Goal: Task Accomplishment & Management: Manage account settings

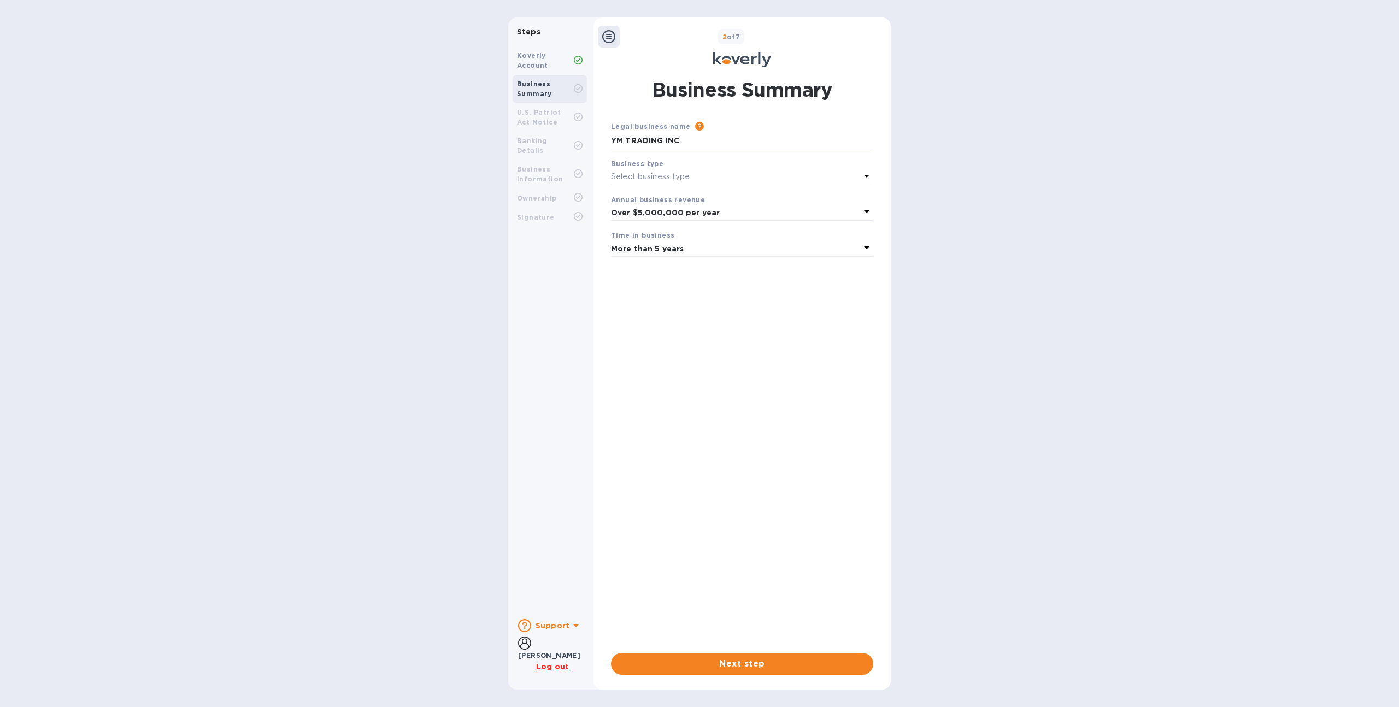
click at [607, 34] on icon at bounding box center [608, 36] width 13 height 13
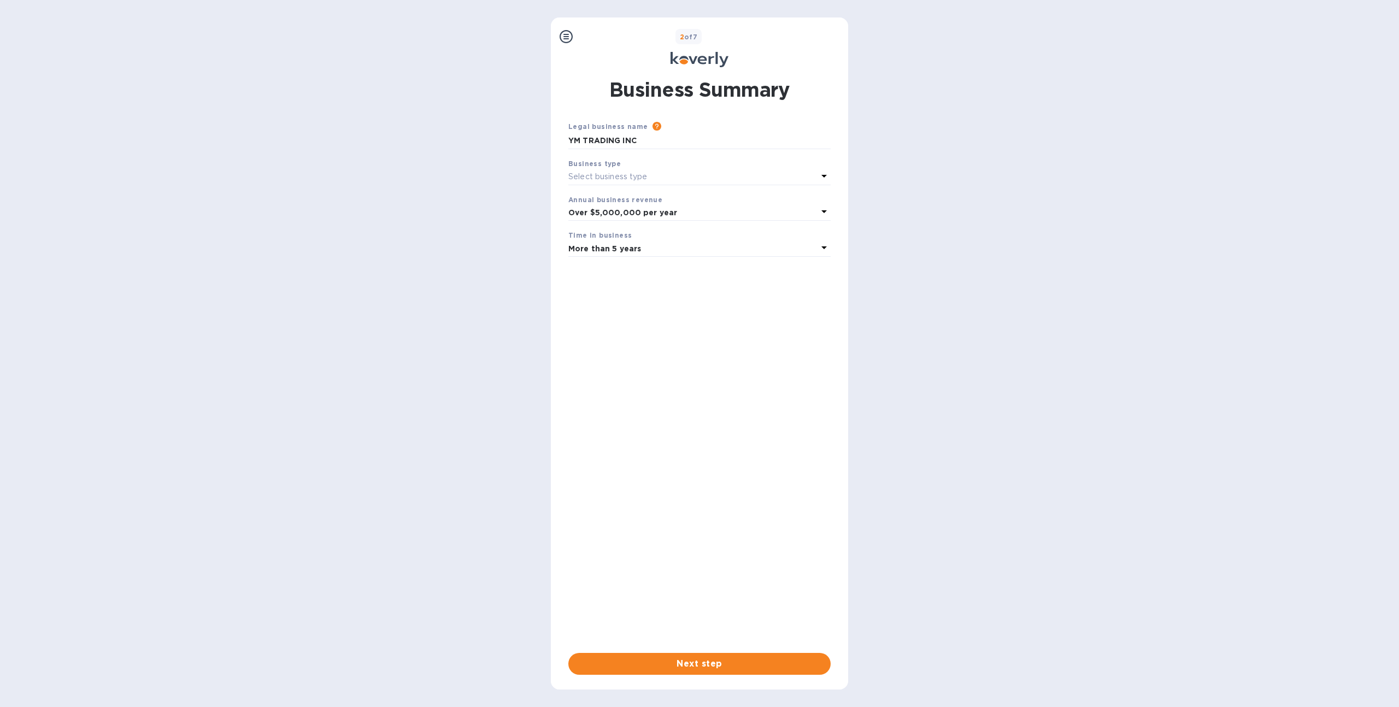
click at [566, 38] on icon at bounding box center [566, 36] width 13 height 13
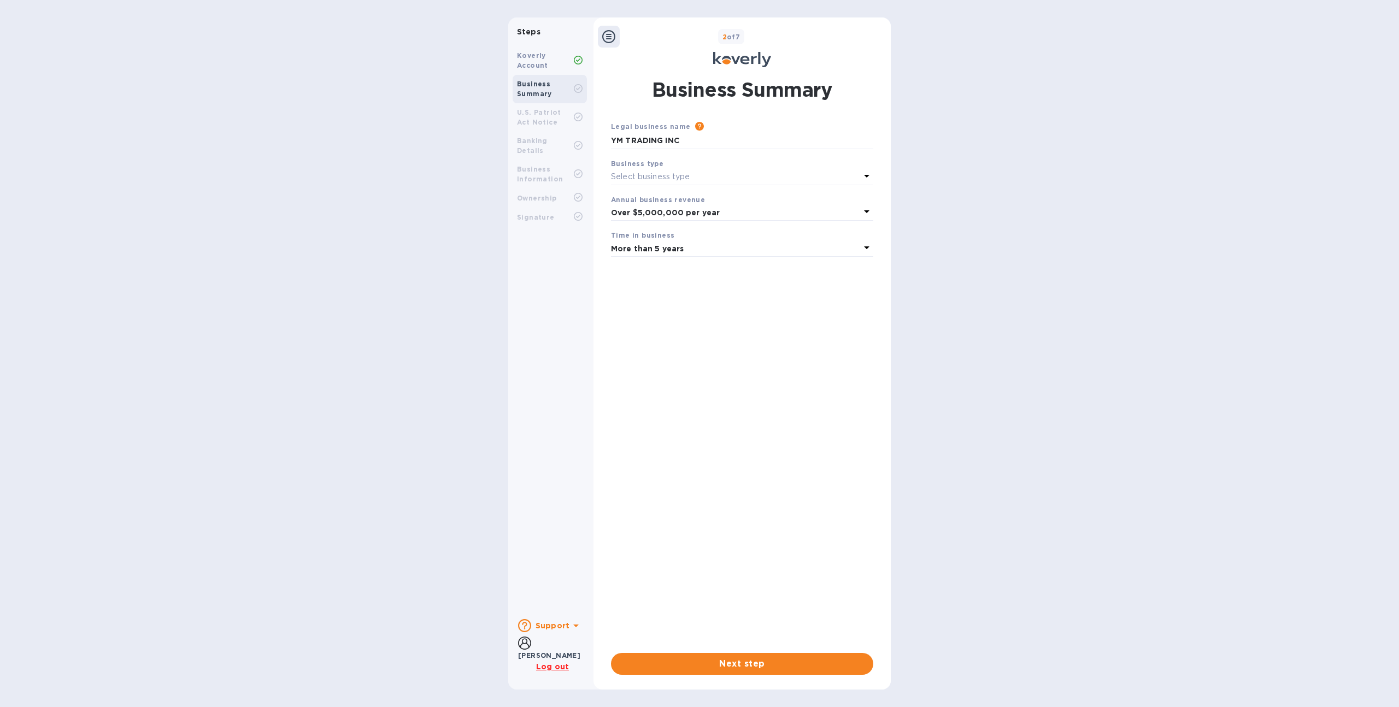
click at [542, 666] on u "Log out" at bounding box center [552, 666] width 33 height 9
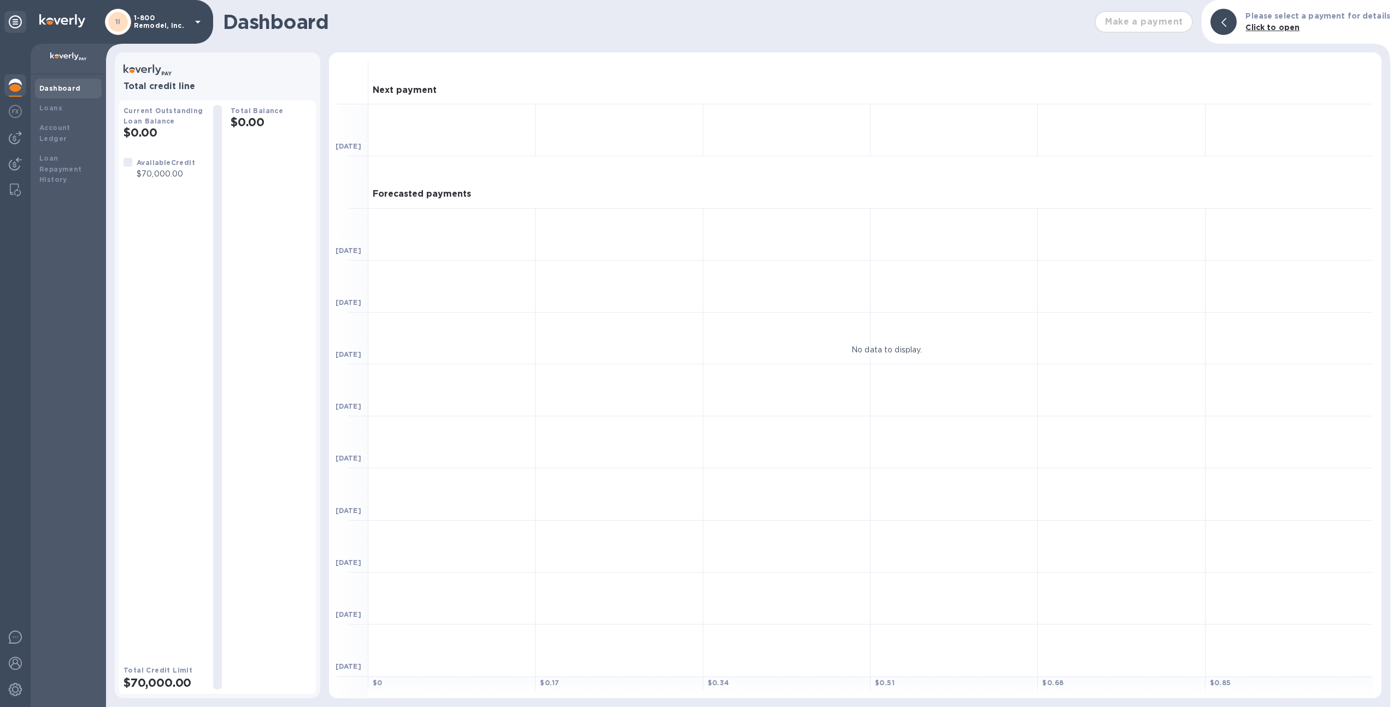
click at [185, 31] on div "1I 1-800 Remodel, Inc." at bounding box center [154, 22] width 99 height 26
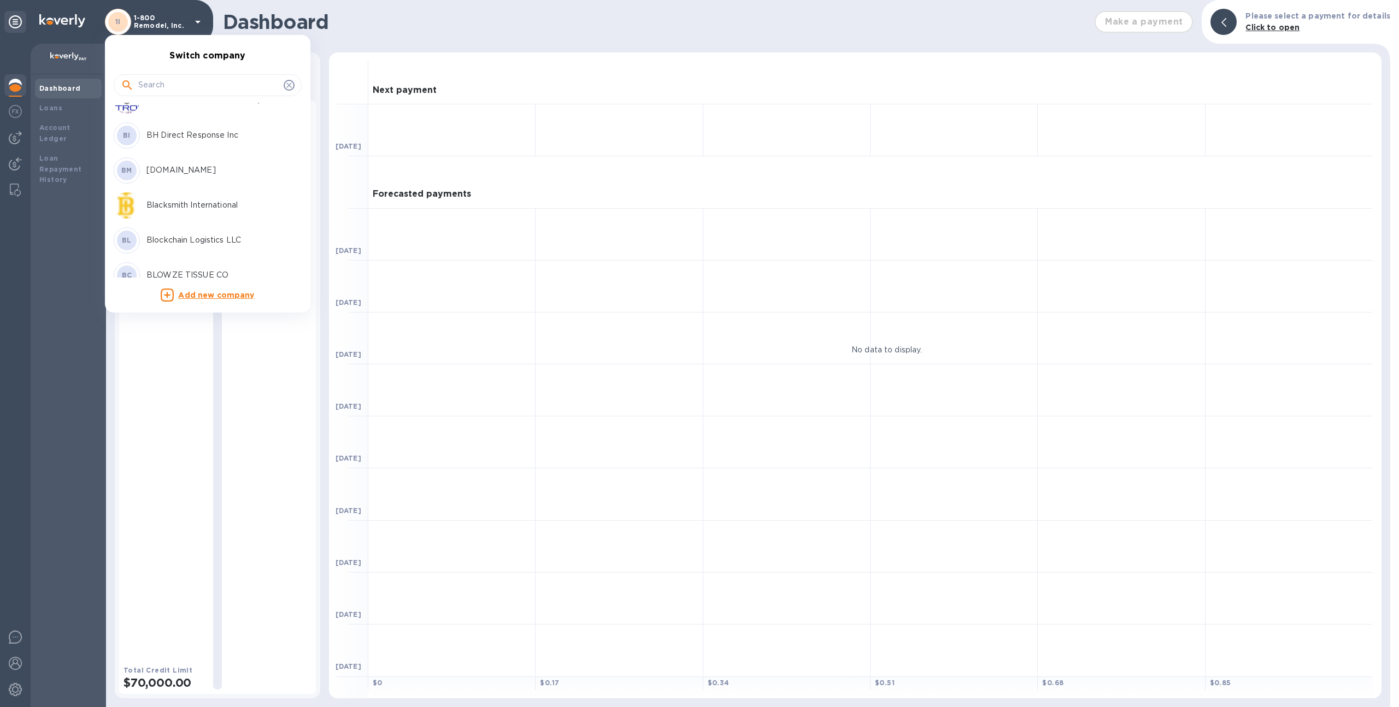
scroll to position [317, 0]
click at [219, 87] on input "text" at bounding box center [208, 85] width 141 height 16
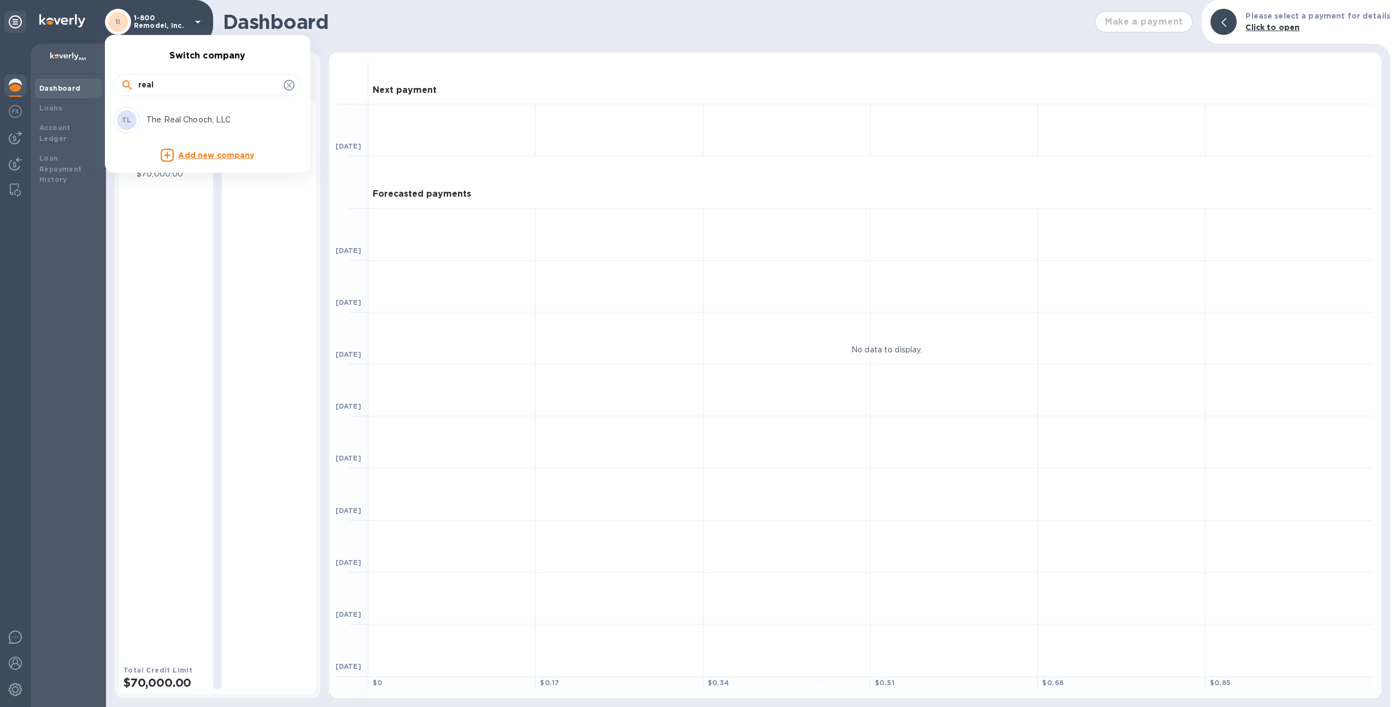
type input "real"
click at [225, 107] on div "TL The Real Chooch, LLC" at bounding box center [199, 120] width 170 height 26
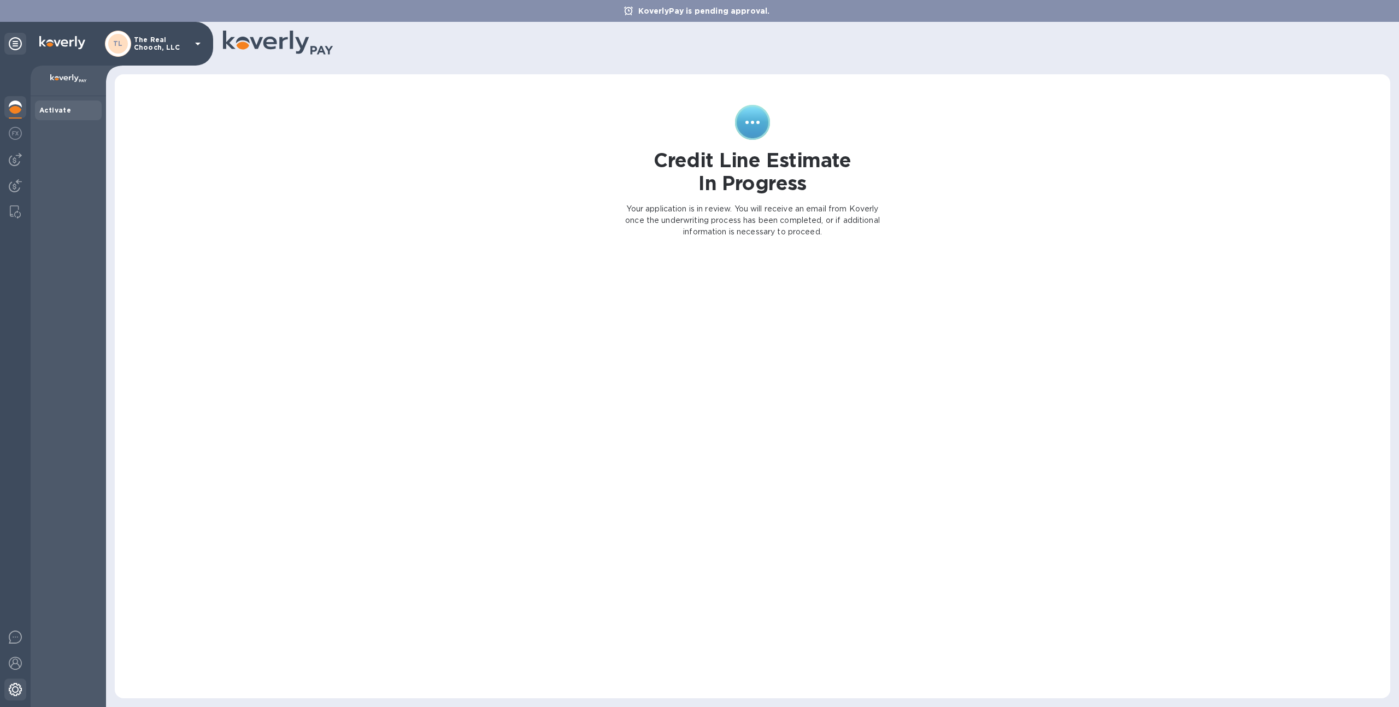
click at [7, 689] on div at bounding box center [15, 691] width 22 height 24
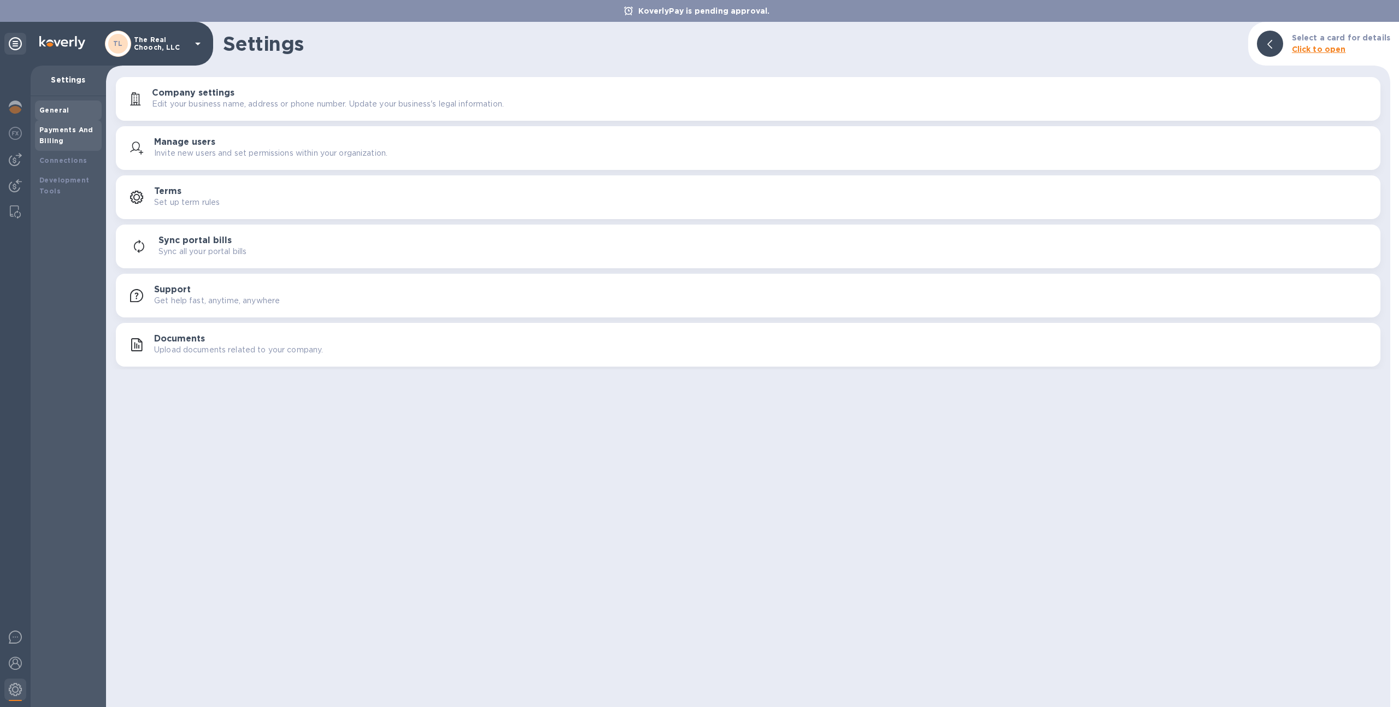
click at [78, 132] on b "Payments And Billing" at bounding box center [66, 135] width 54 height 19
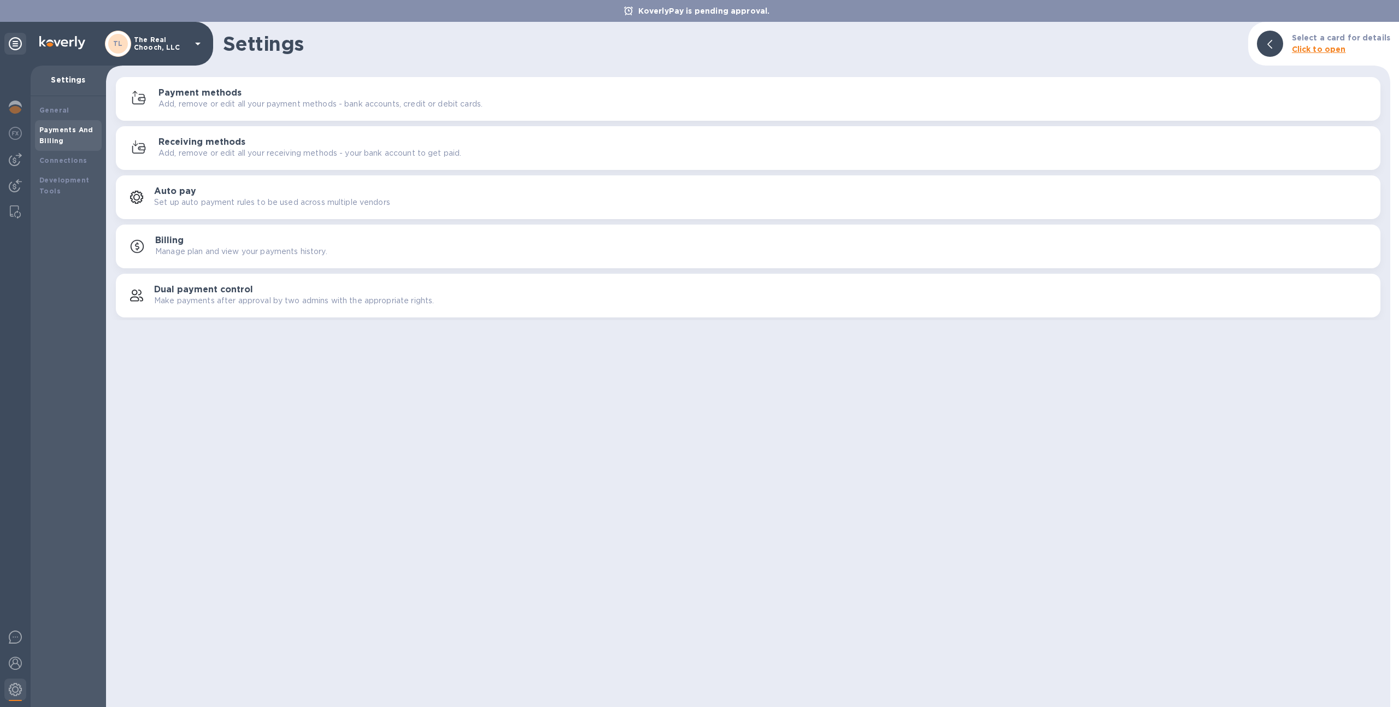
click at [52, 97] on div "General Payments And Billing Connections Development Tools" at bounding box center [68, 401] width 75 height 611
click at [55, 109] on b "General" at bounding box center [54, 110] width 30 height 8
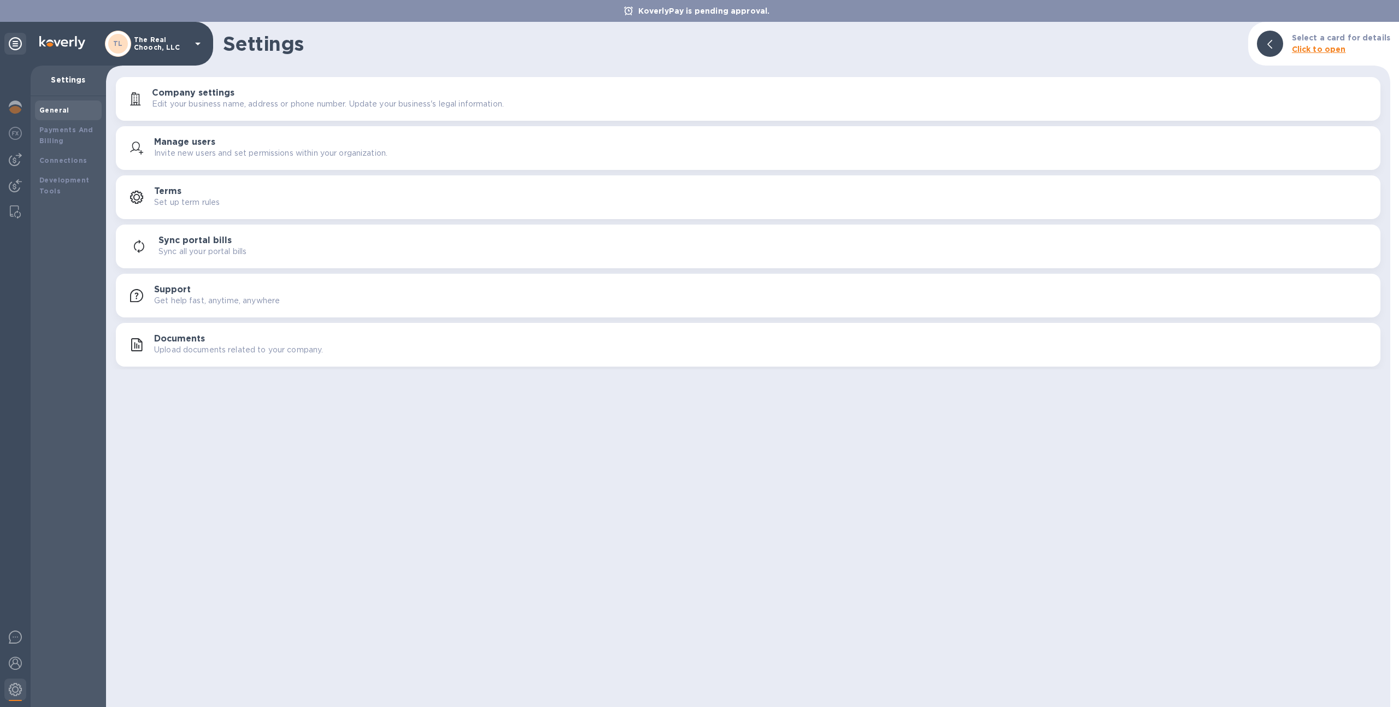
click at [179, 347] on p "Upload documents related to your company." at bounding box center [238, 349] width 169 height 11
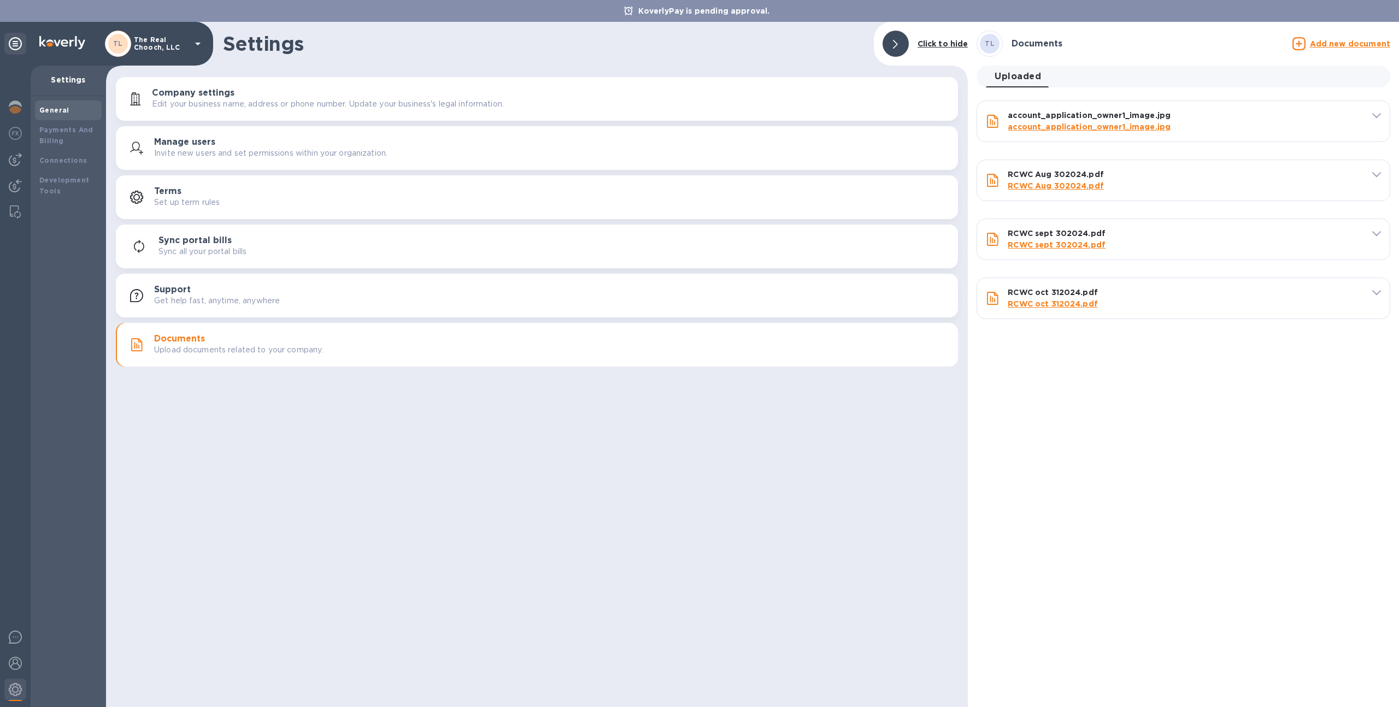
click at [1339, 41] on u "Add new document" at bounding box center [1350, 43] width 80 height 9
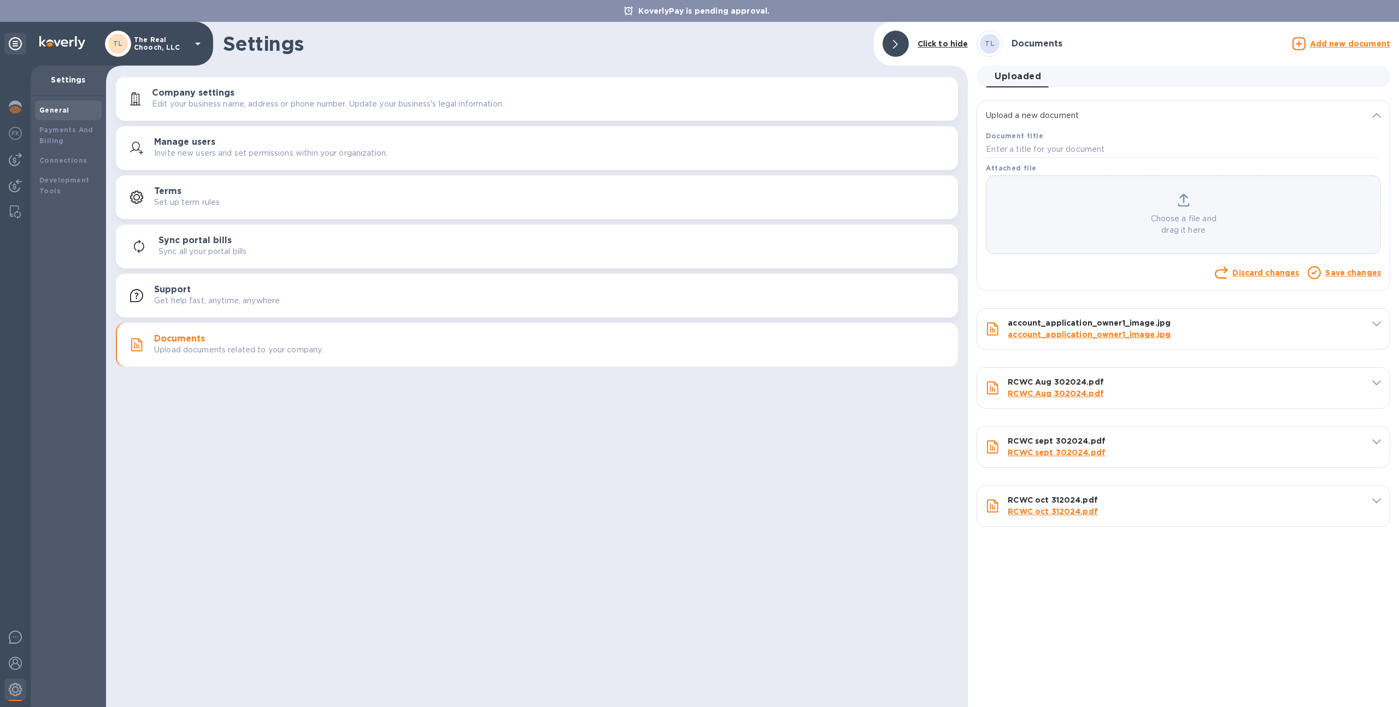
click at [1170, 222] on p "Choose a file and drag it here" at bounding box center [1183, 224] width 394 height 23
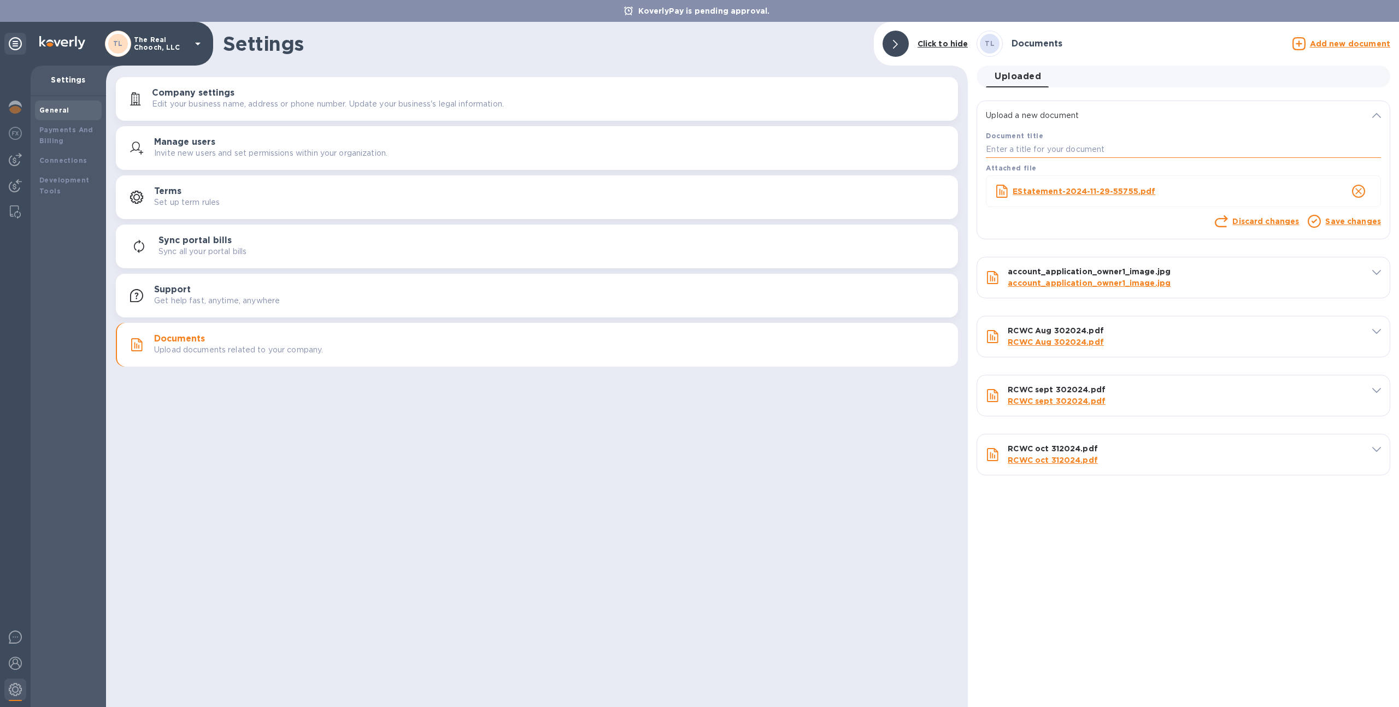
click at [1084, 147] on input "text" at bounding box center [1183, 150] width 395 height 16
type input "[DATE]"
click at [1329, 222] on link "Save changes" at bounding box center [1353, 221] width 56 height 9
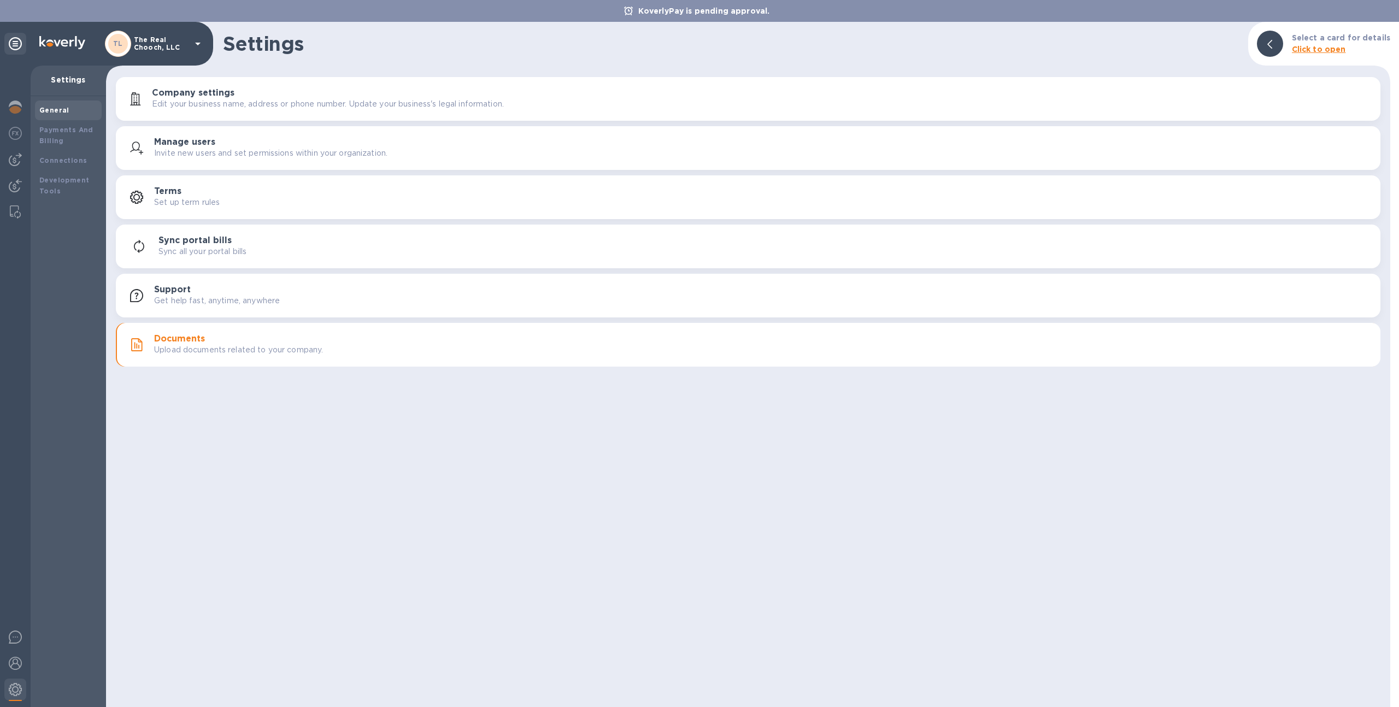
click at [1329, 48] on b "Click to open" at bounding box center [1319, 49] width 54 height 9
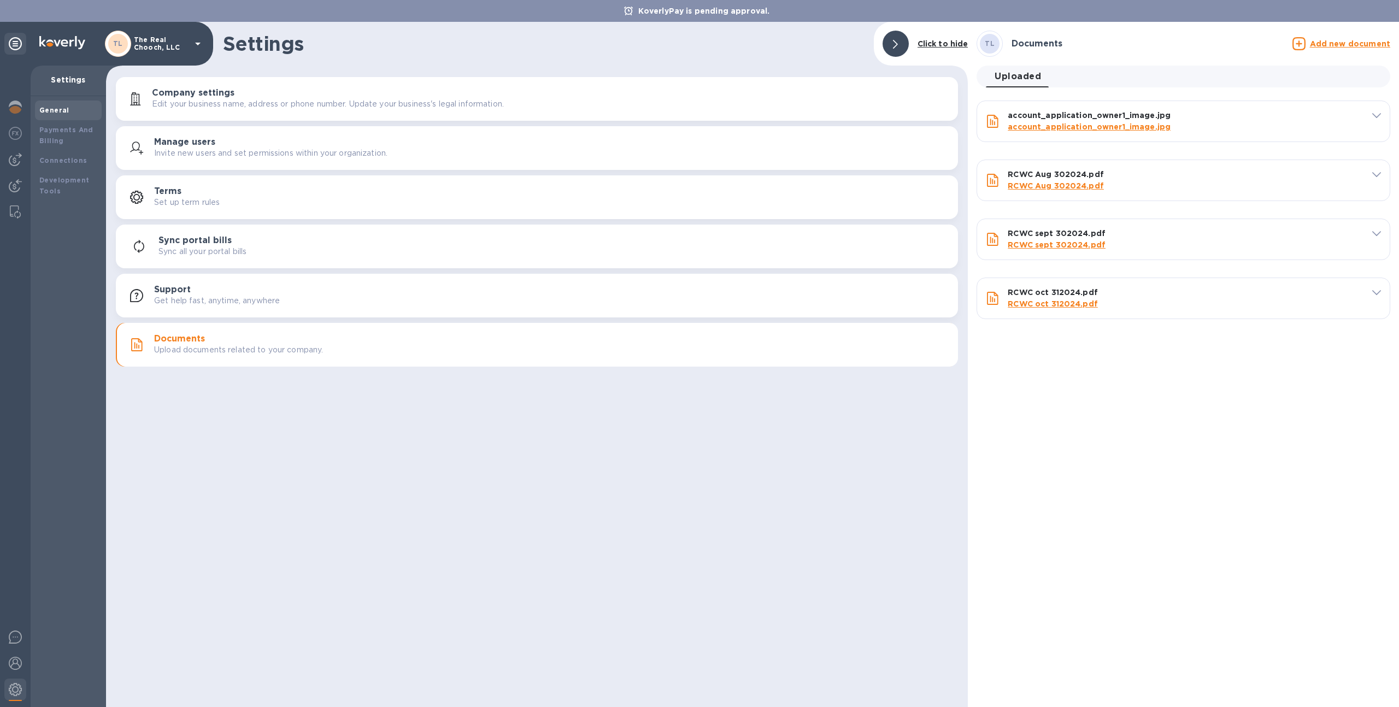
click at [1334, 42] on u "Add new document" at bounding box center [1350, 43] width 80 height 9
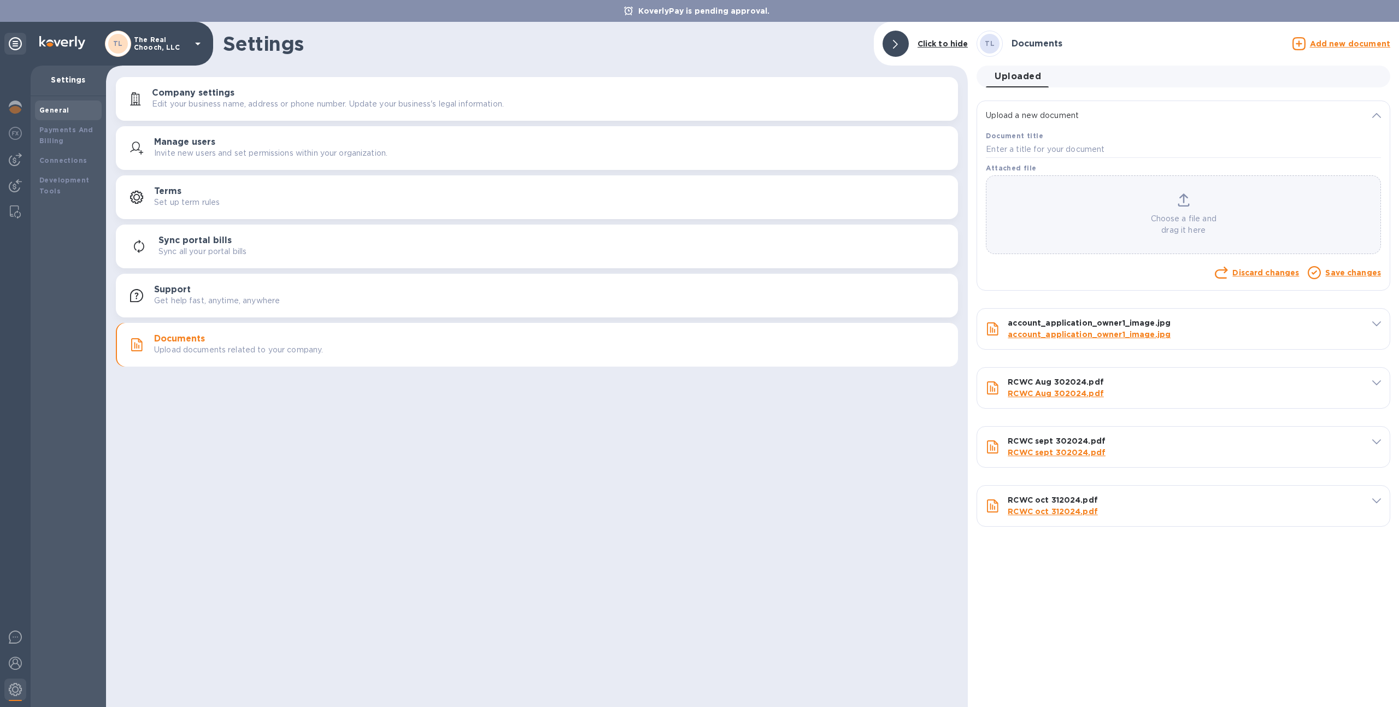
click at [1190, 212] on div "Choose a file and drag it here" at bounding box center [1183, 214] width 394 height 43
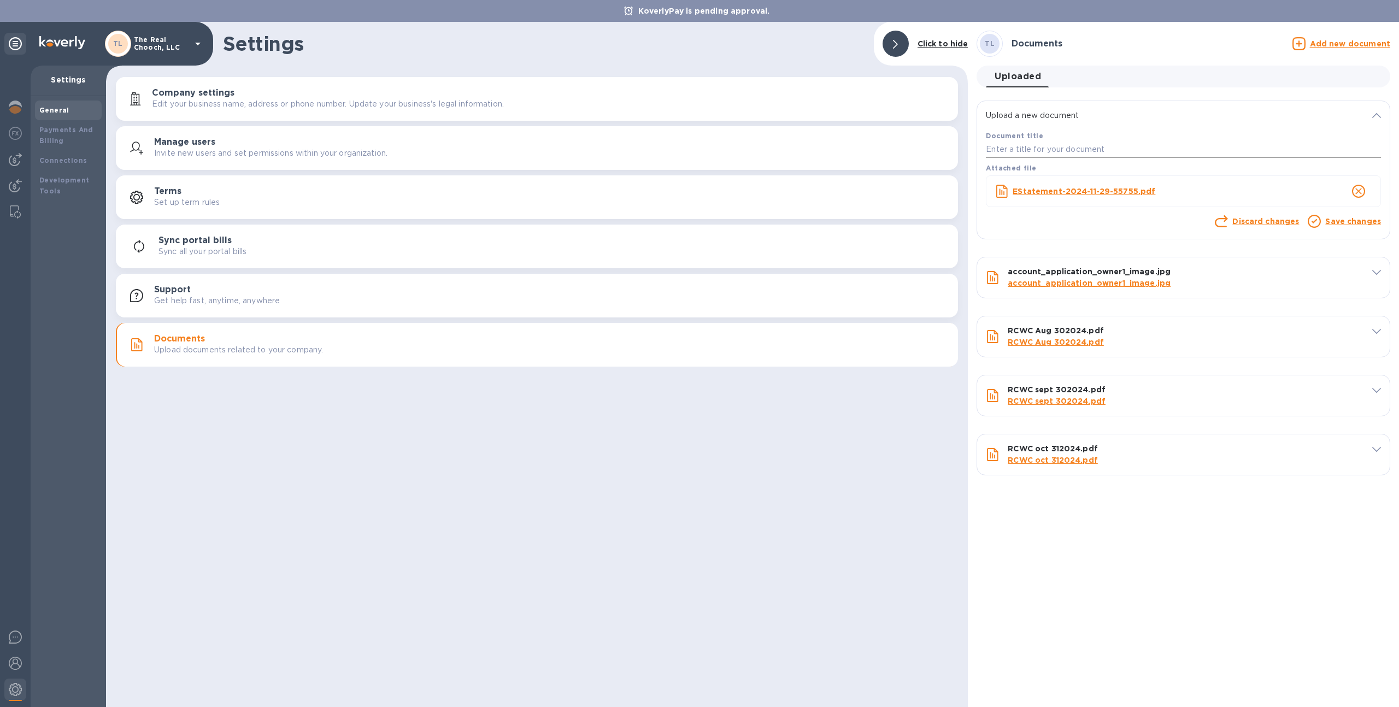
click at [1079, 149] on input "text" at bounding box center [1183, 150] width 395 height 16
click at [1343, 221] on link "Save changes" at bounding box center [1353, 221] width 56 height 9
click at [1359, 189] on icon "close" at bounding box center [1358, 191] width 11 height 11
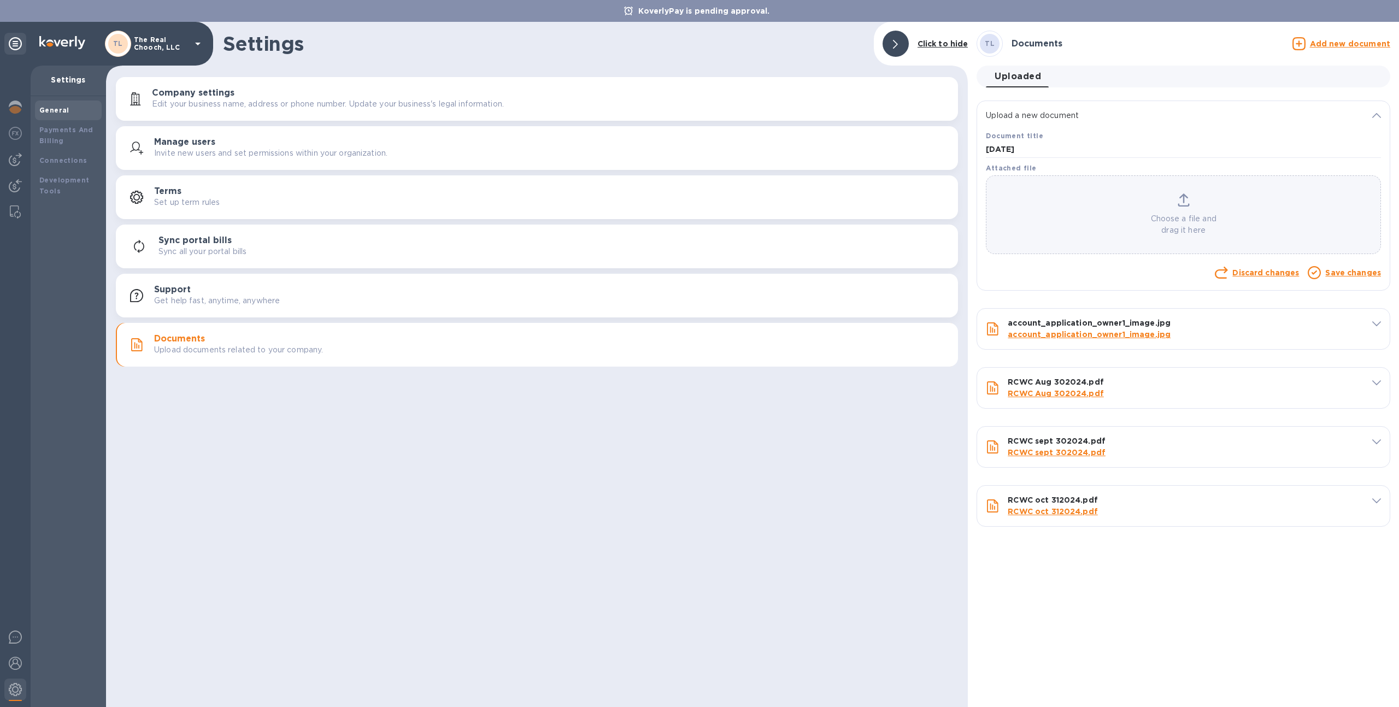
click at [1343, 39] on u "Add new document" at bounding box center [1350, 43] width 80 height 9
click at [1176, 196] on div "Choose a file and drag it here" at bounding box center [1183, 214] width 394 height 43
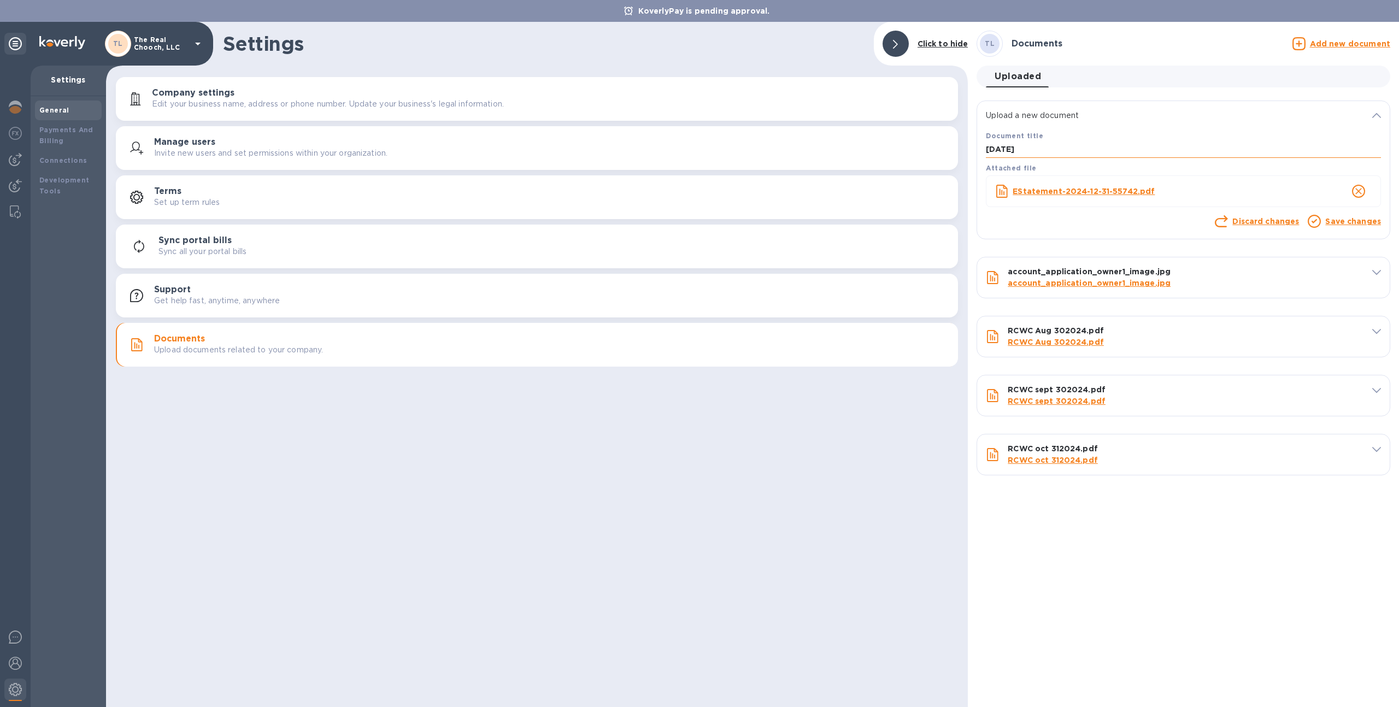
click at [993, 150] on input "11/29/2024" at bounding box center [1183, 150] width 395 height 16
type input "12/31/2024"
click at [1339, 217] on link "Save changes" at bounding box center [1353, 221] width 56 height 9
click at [1342, 225] on link "Save changes" at bounding box center [1353, 221] width 56 height 9
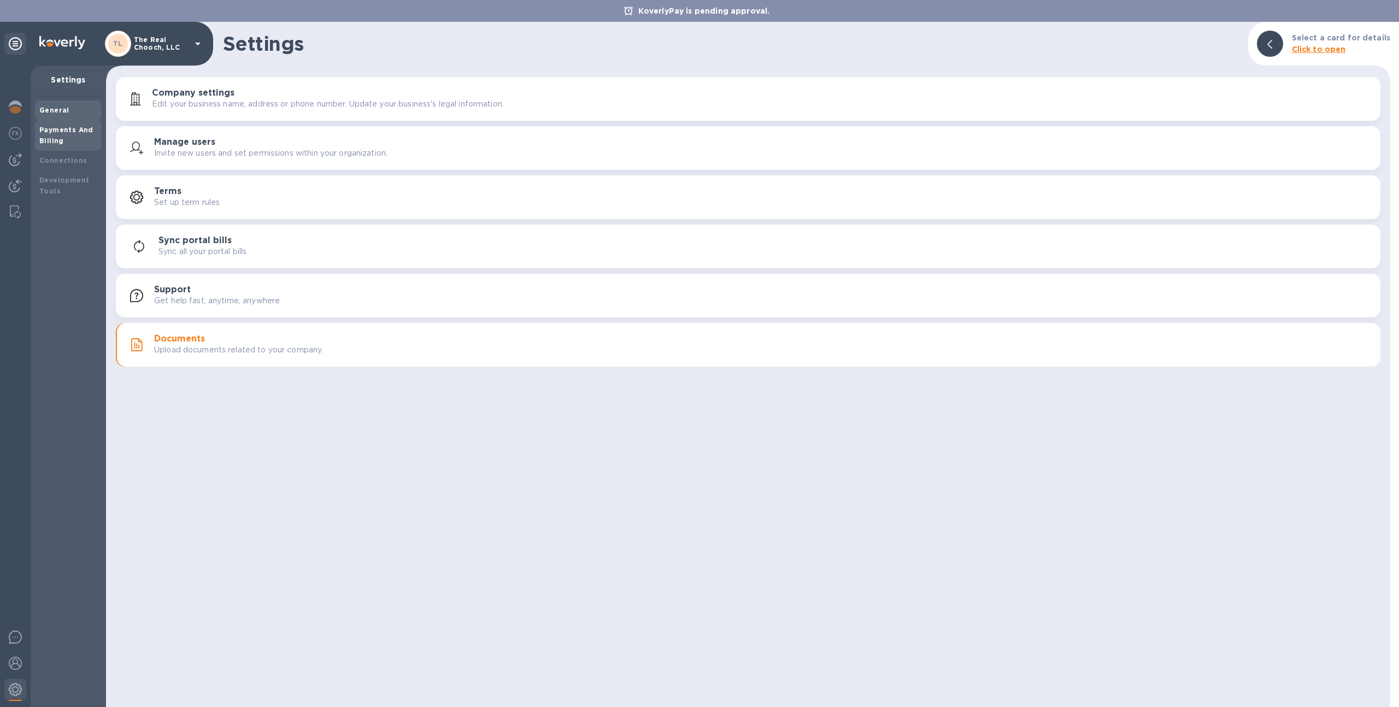
click at [68, 136] on div "Payments And Billing" at bounding box center [68, 136] width 58 height 22
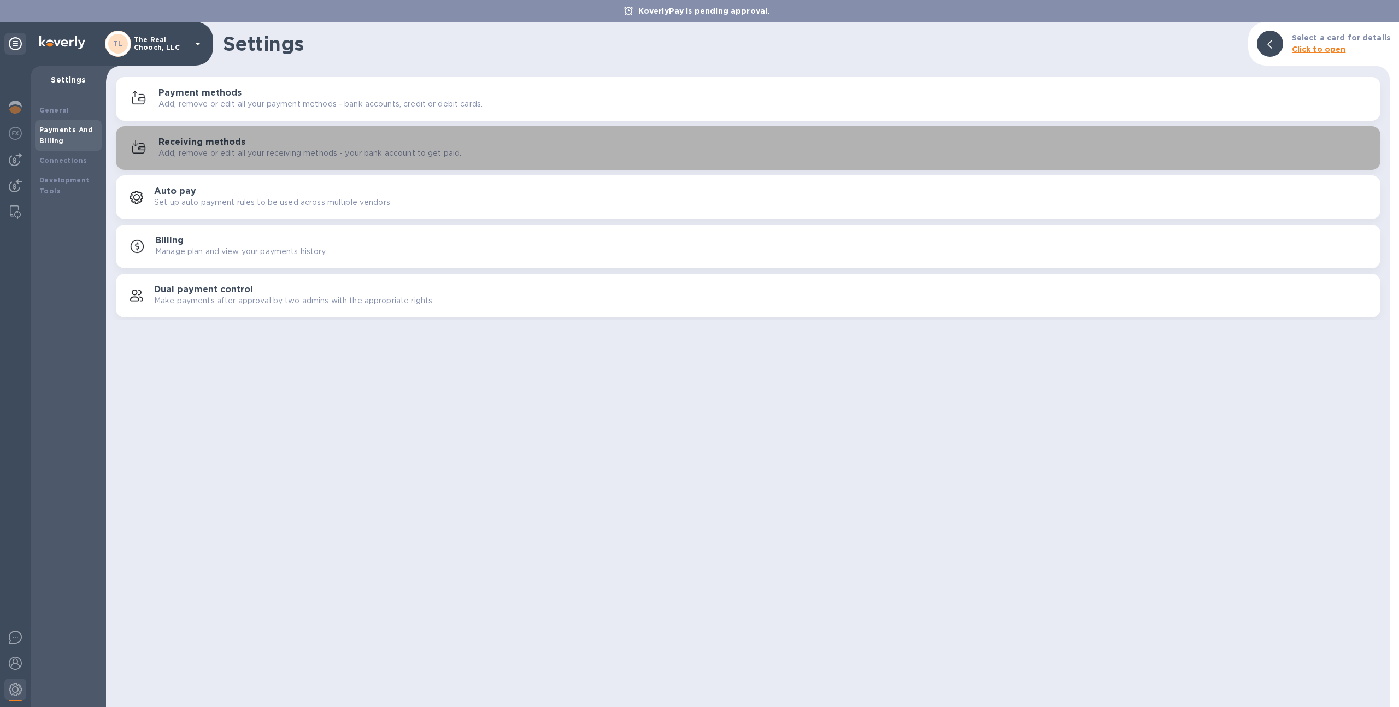
click at [195, 140] on h3 "Receiving methods" at bounding box center [201, 142] width 87 height 10
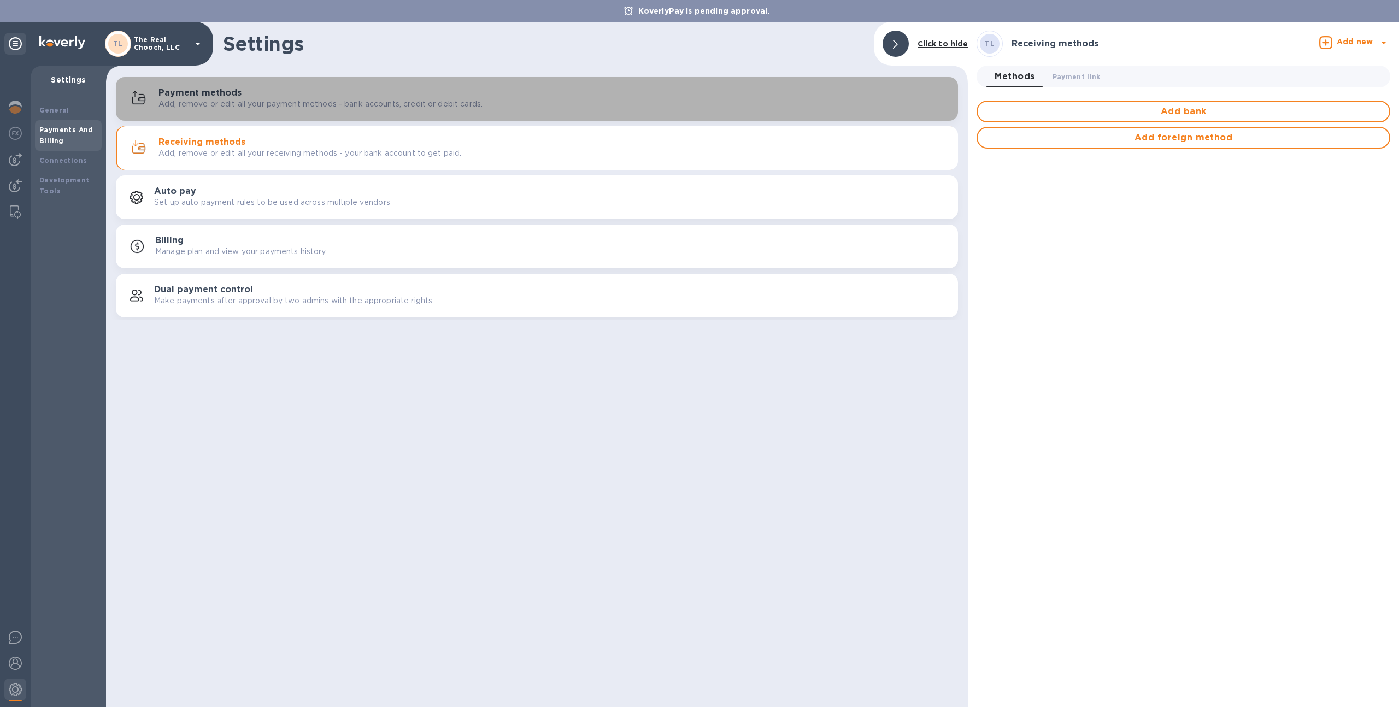
click at [327, 103] on p "Add, remove or edit all your payment methods - bank accounts, credit or debit c…" at bounding box center [320, 103] width 324 height 11
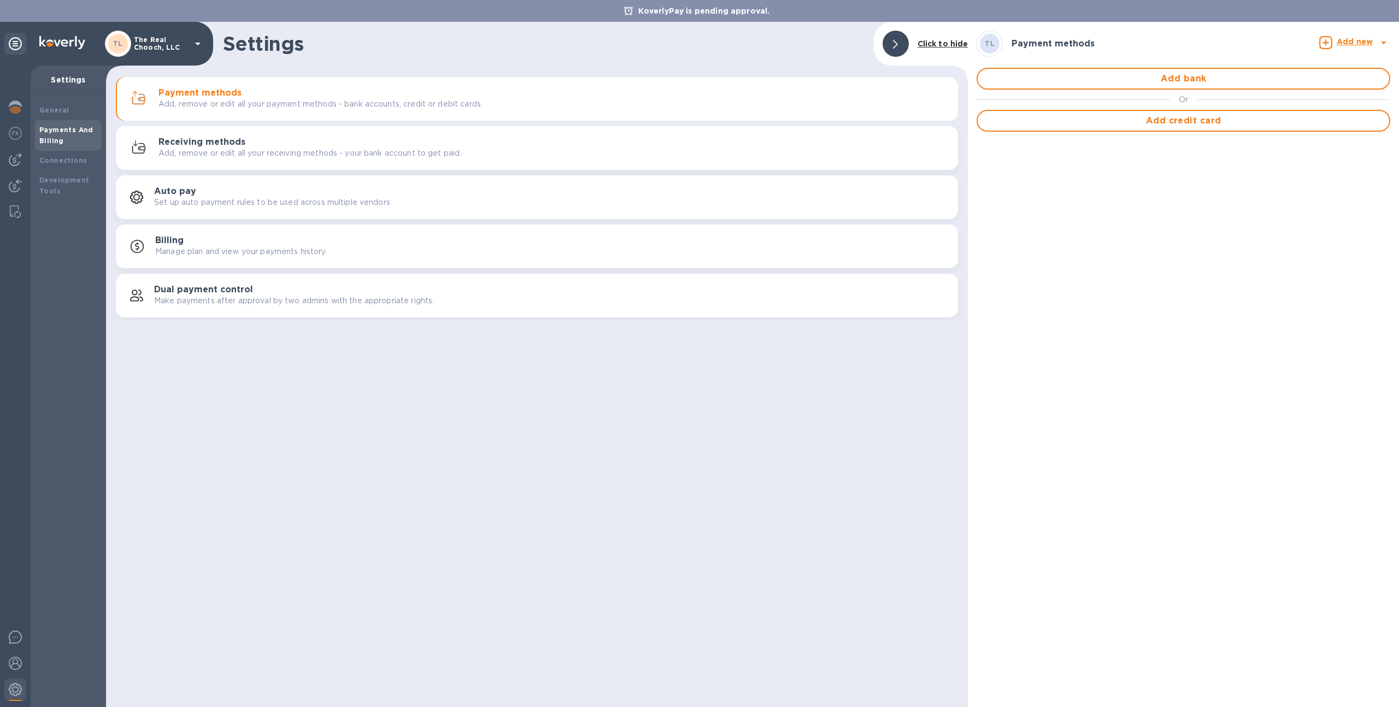
click at [317, 135] on div "Receiving methods Add, remove or edit all your receiving methods - your bank ac…" at bounding box center [536, 148] width 829 height 26
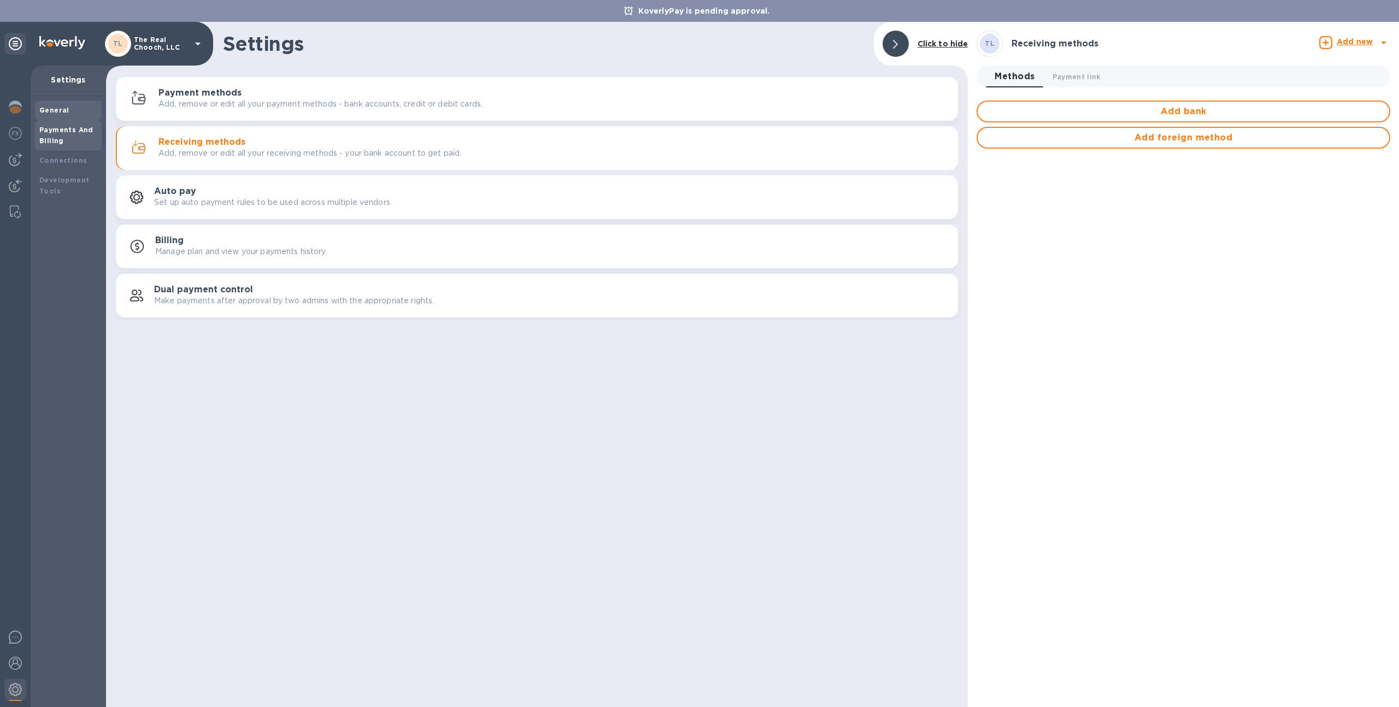
click at [71, 108] on div "General" at bounding box center [68, 110] width 58 height 11
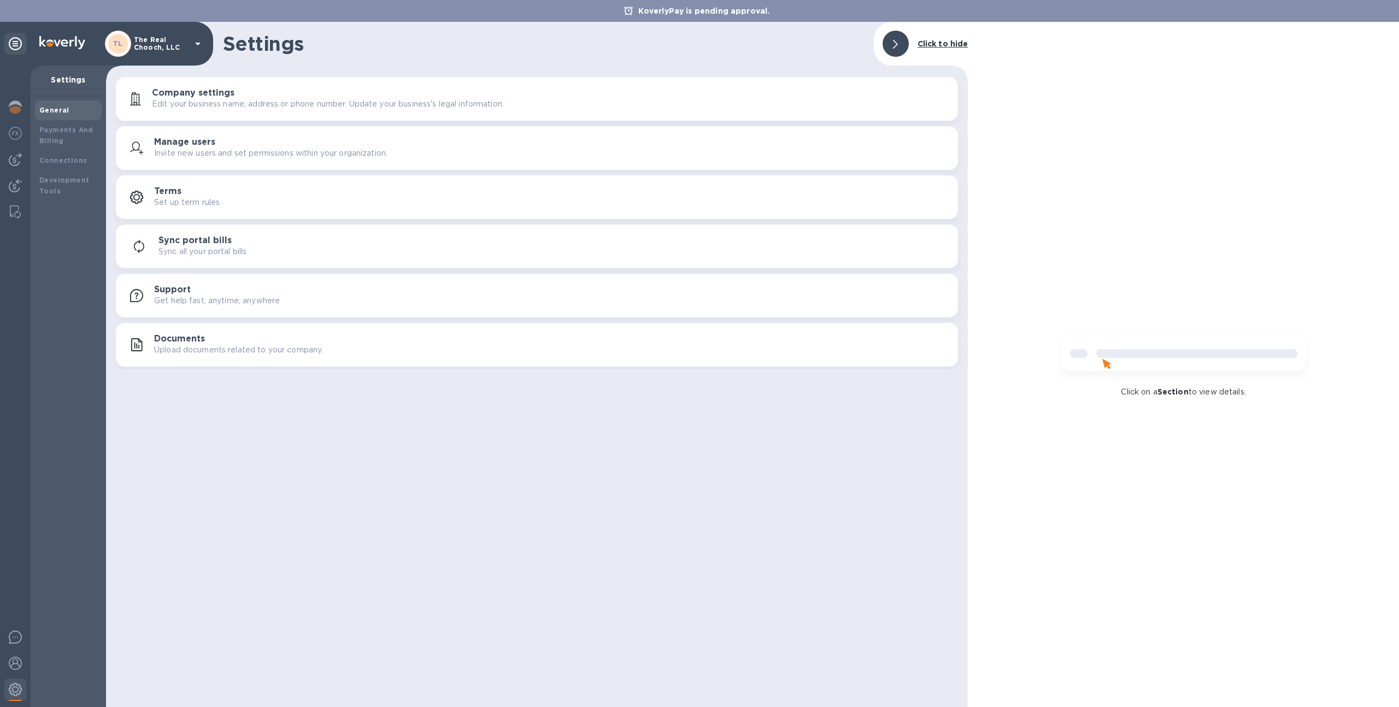
click at [254, 324] on button "Documents Upload documents related to your company." at bounding box center [537, 345] width 842 height 44
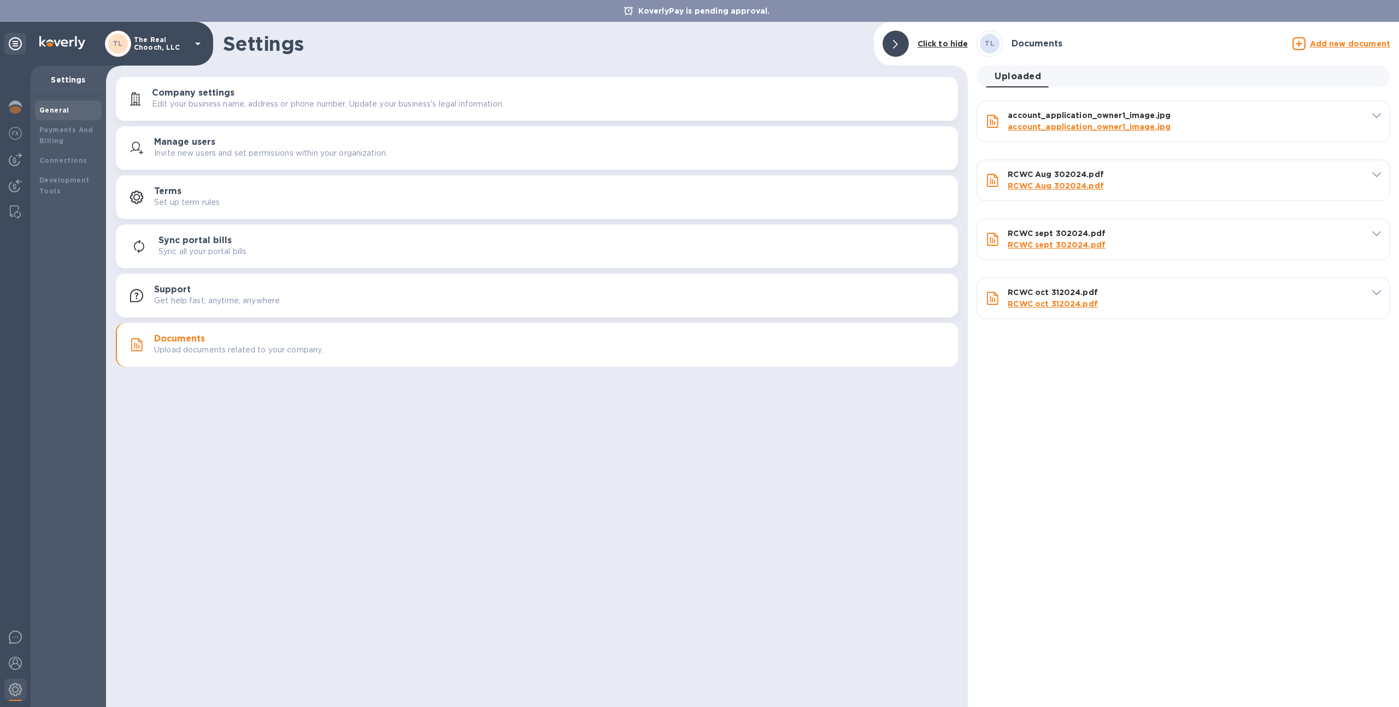
click at [1331, 33] on div "TL Documents Add new document" at bounding box center [1183, 43] width 418 height 31
click at [1333, 46] on u "Add new document" at bounding box center [1350, 43] width 80 height 9
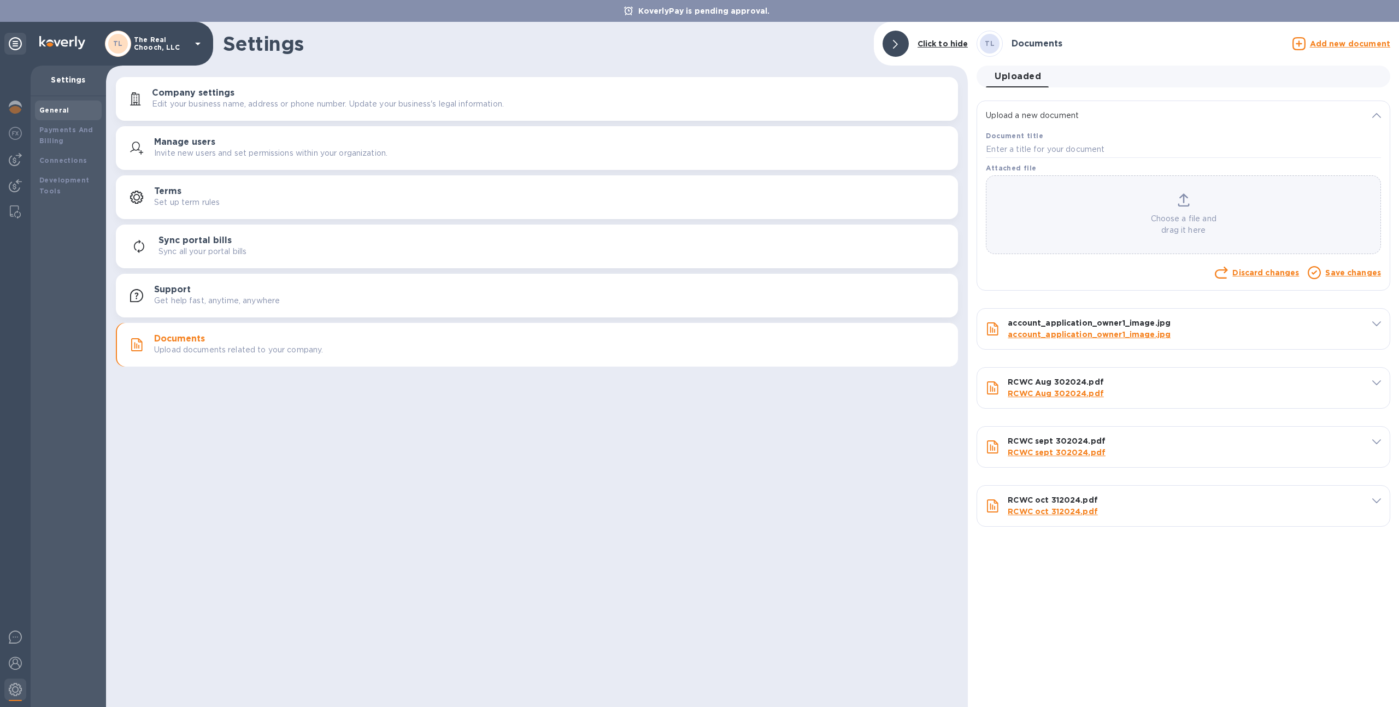
click at [1160, 205] on div "Choose a file and drag it here" at bounding box center [1183, 214] width 394 height 43
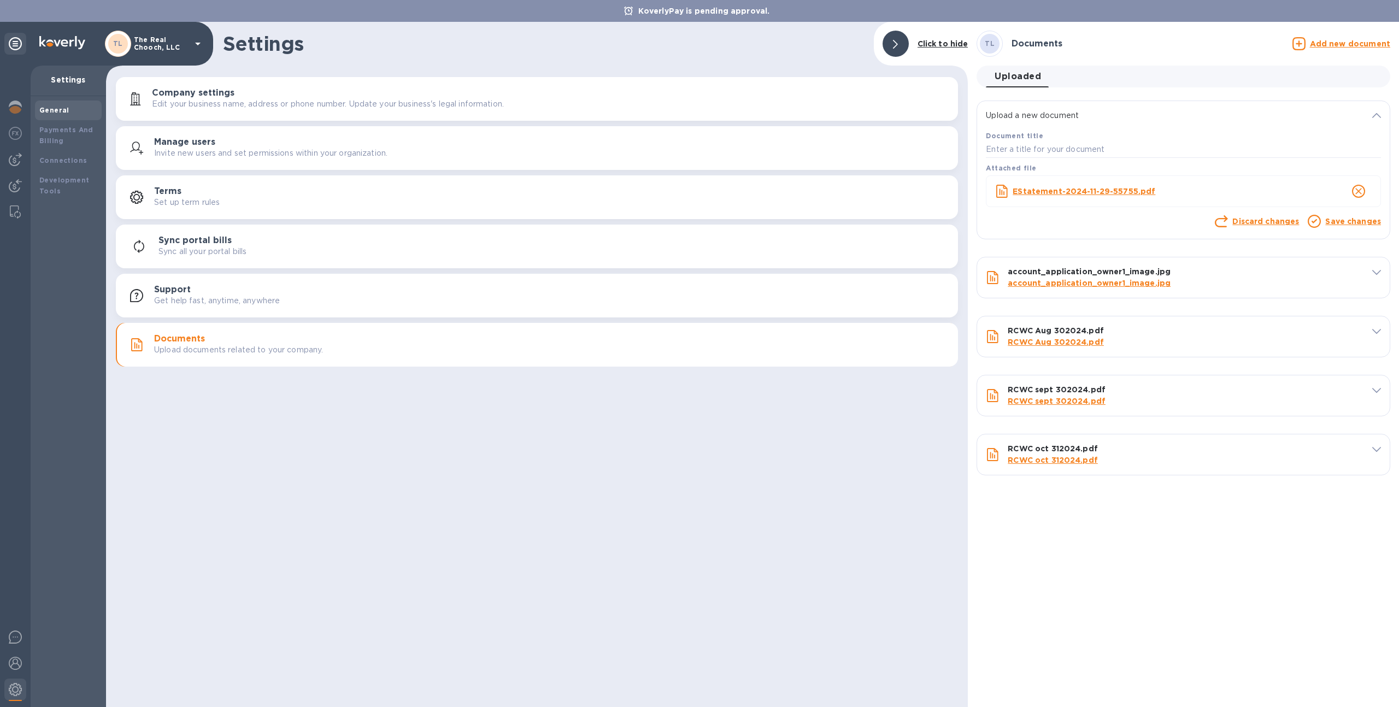
click at [1031, 136] on b "Document title" at bounding box center [1014, 136] width 57 height 8
click at [1032, 150] on input "text" at bounding box center [1183, 150] width 395 height 16
click at [1351, 221] on link "Save changes" at bounding box center [1353, 221] width 56 height 9
click at [1355, 221] on link "Save changes" at bounding box center [1353, 221] width 56 height 9
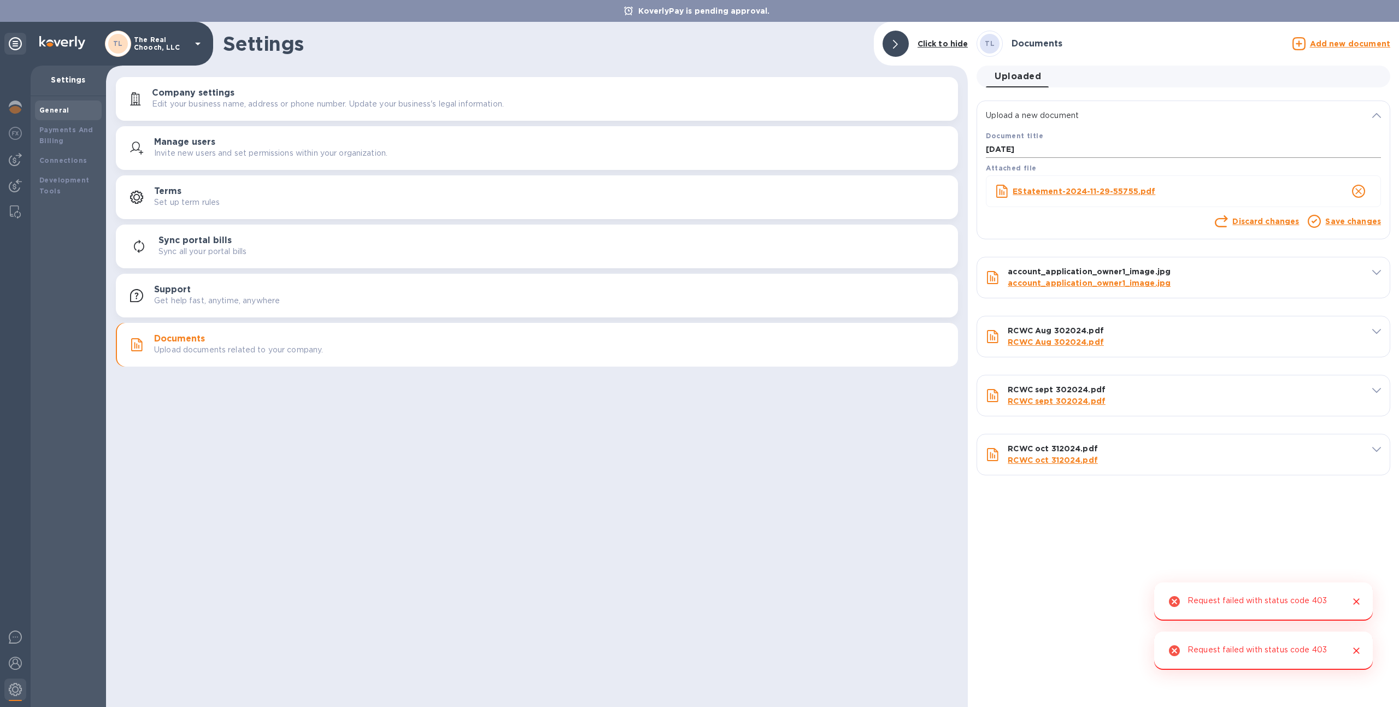
click at [1009, 148] on input "[DATE]" at bounding box center [1183, 150] width 395 height 16
click at [997, 150] on input "11-29 2024" at bounding box center [1183, 150] width 395 height 16
type input "[DATE]"
click at [1349, 225] on link "Save changes" at bounding box center [1353, 221] width 56 height 9
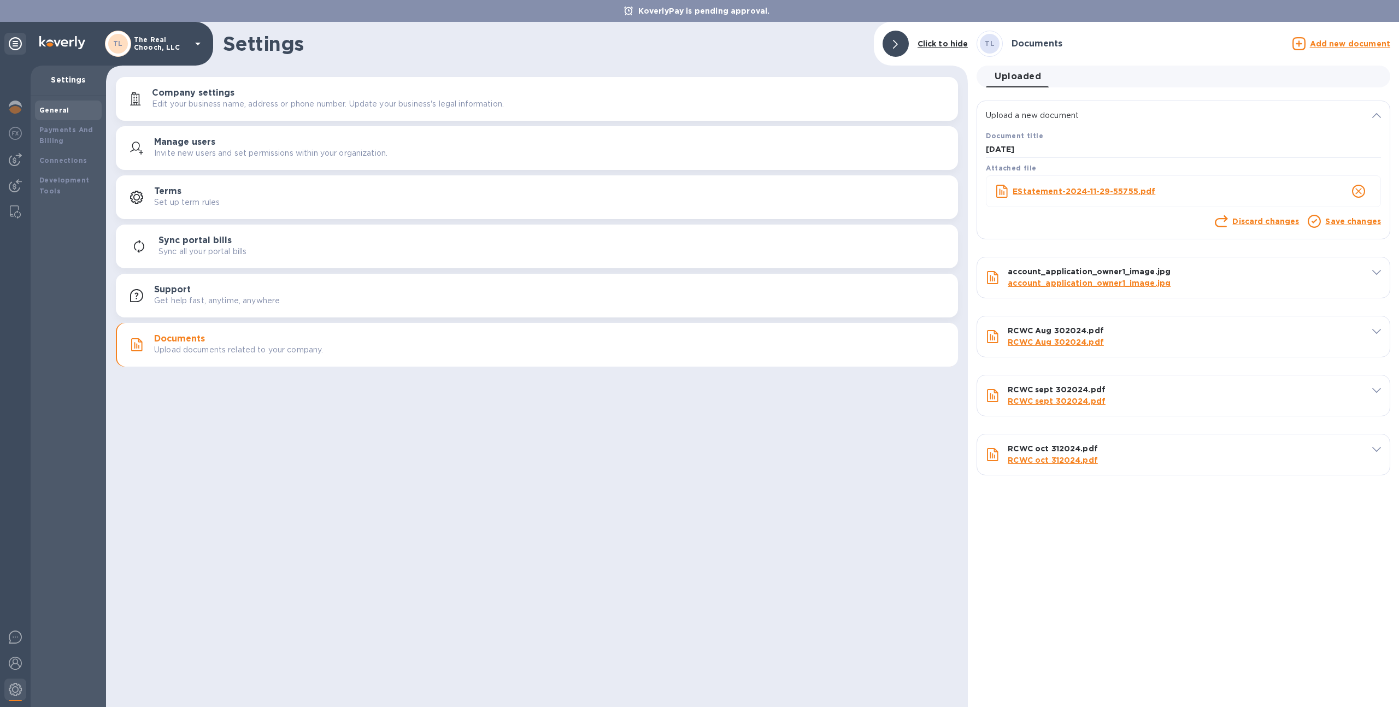
click at [1348, 225] on link "Save changes" at bounding box center [1353, 221] width 56 height 9
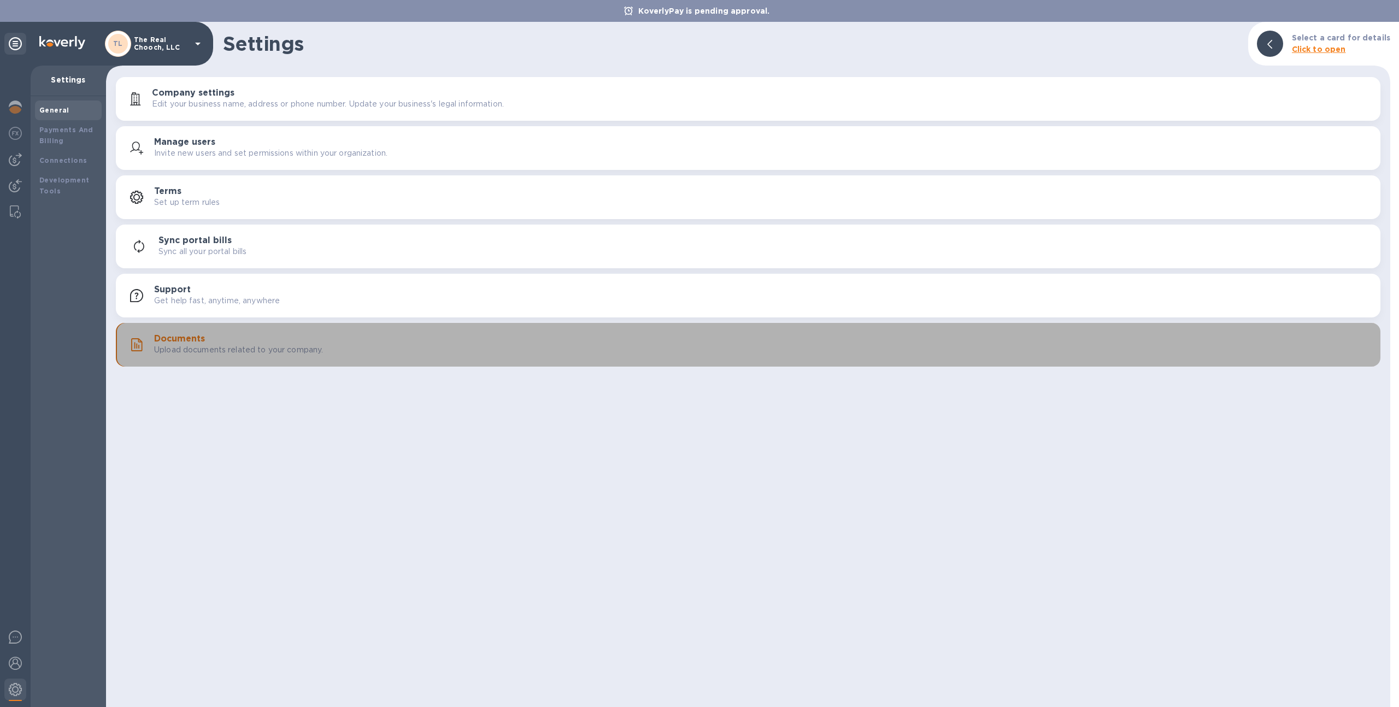
click at [427, 346] on div "Documents Upload documents related to your company." at bounding box center [762, 345] width 1217 height 22
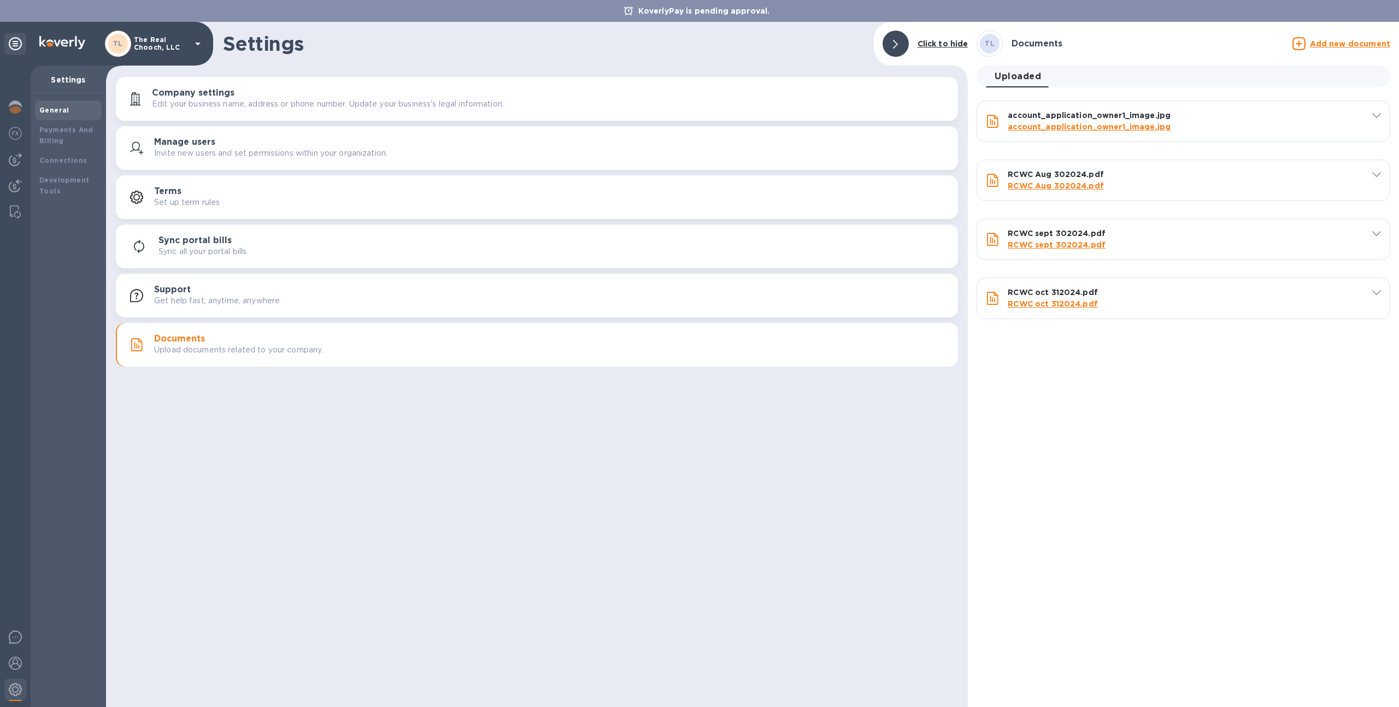
click at [1352, 45] on u "Add new document" at bounding box center [1350, 43] width 80 height 9
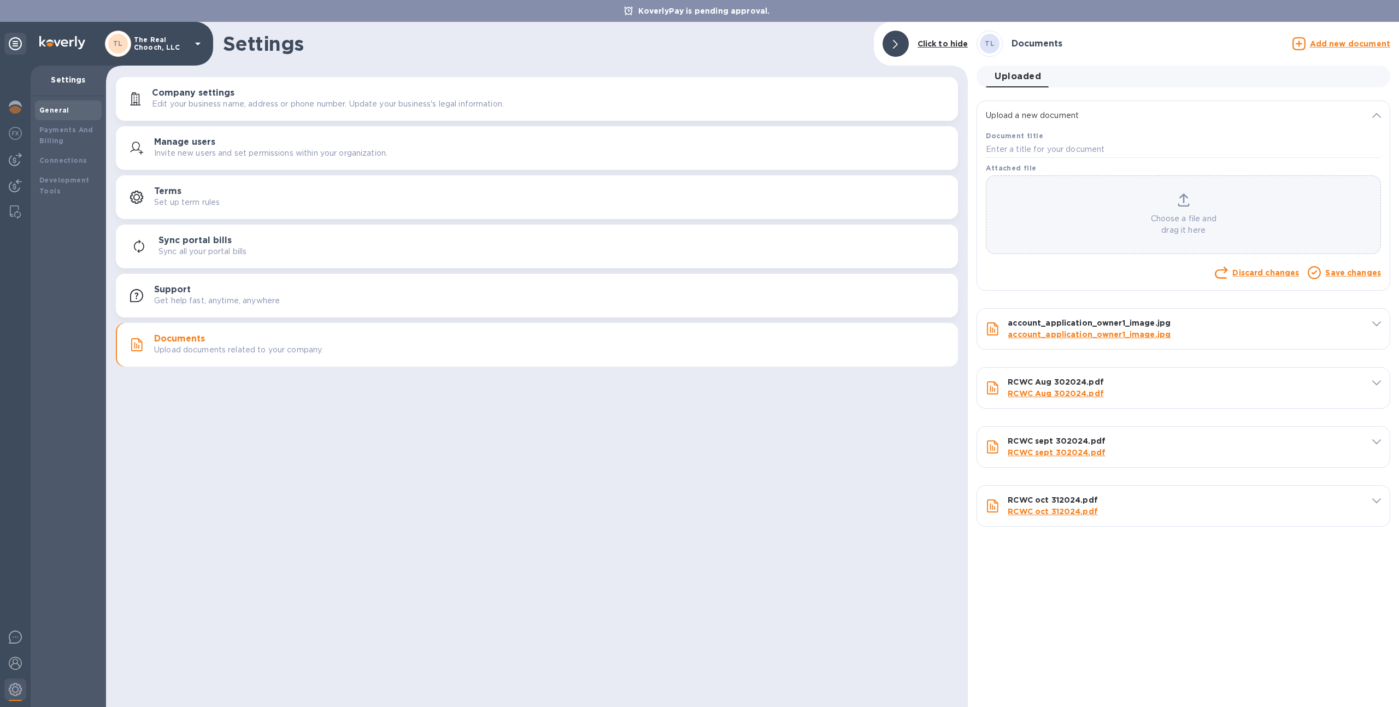
click at [1231, 234] on p "Choose a file and drag it here" at bounding box center [1183, 224] width 394 height 23
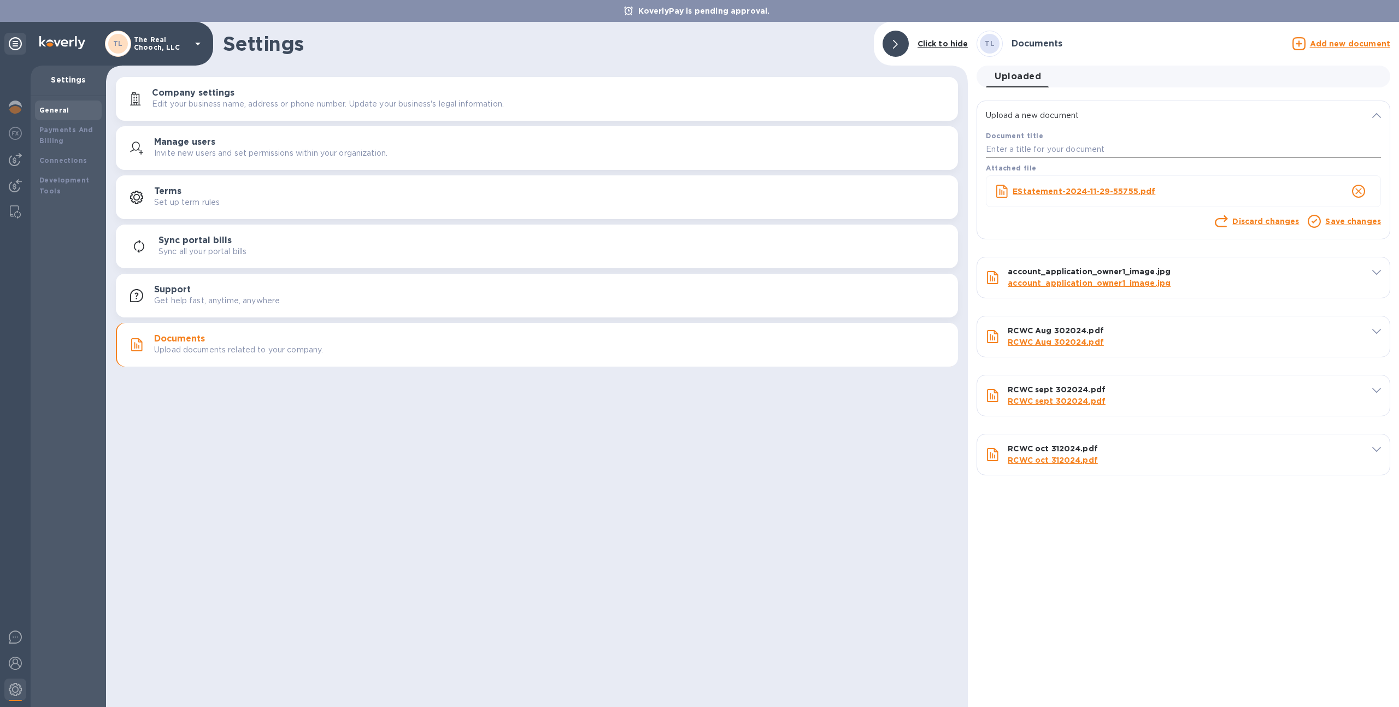
click at [1045, 158] on div "Document title" at bounding box center [1183, 144] width 399 height 32
click at [1044, 156] on input "text" at bounding box center [1183, 150] width 395 height 16
type input "[DATE]"
click at [1325, 223] on div "Save changes" at bounding box center [1353, 223] width 60 height 19
click at [1332, 222] on link "Save changes" at bounding box center [1353, 221] width 56 height 9
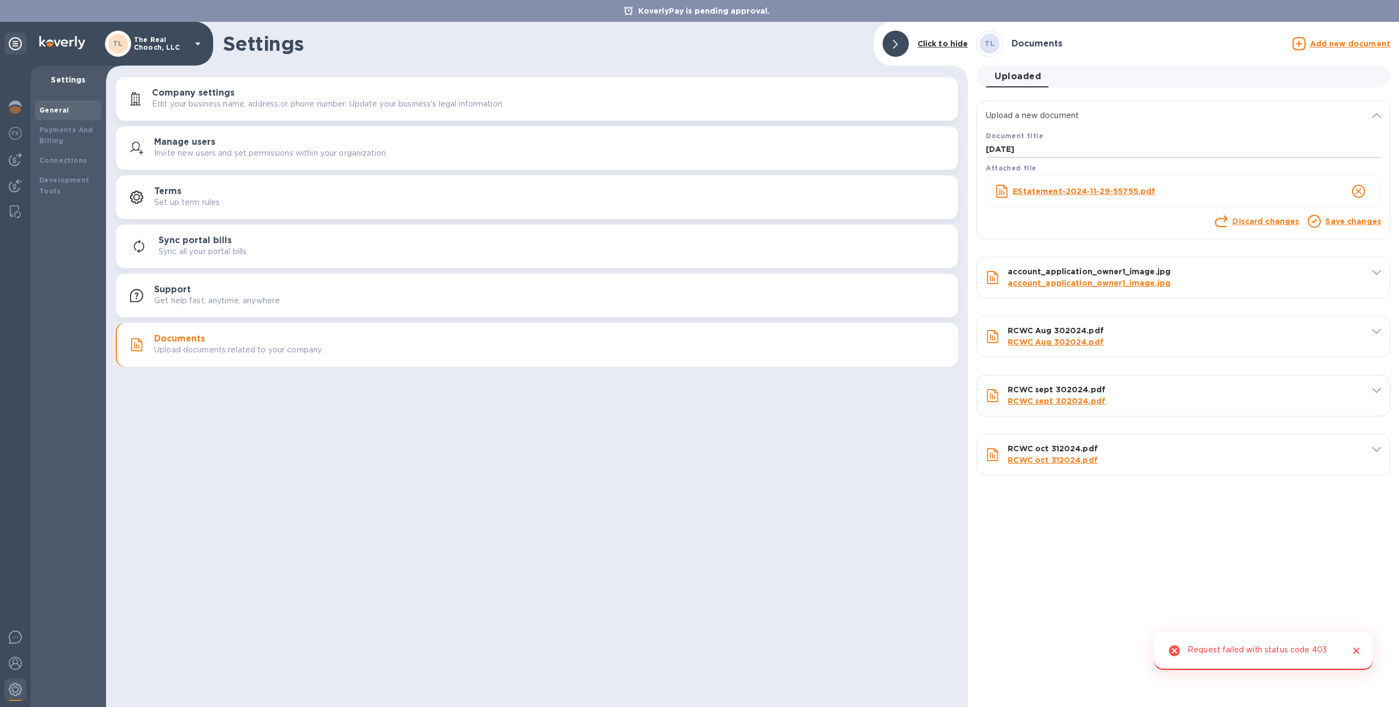
drag, startPoint x: 1033, startPoint y: 149, endPoint x: 966, endPoint y: 149, distance: 67.2
click at [966, 149] on div "Settings Click to hide Company settings Edit your business name, address or pho…" at bounding box center [752, 364] width 1293 height 685
click at [139, 55] on div "TL The Real Chooch, LLC" at bounding box center [154, 44] width 99 height 26
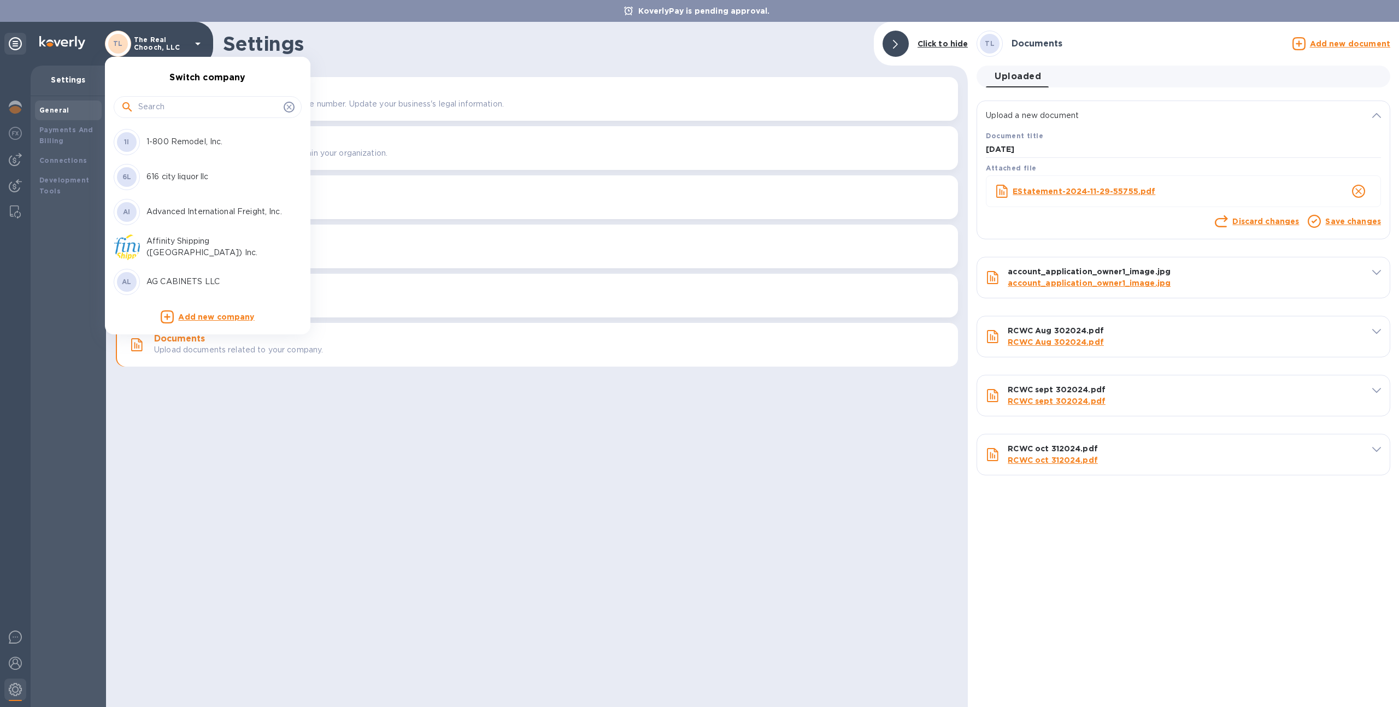
click at [1345, 220] on div at bounding box center [699, 353] width 1399 height 707
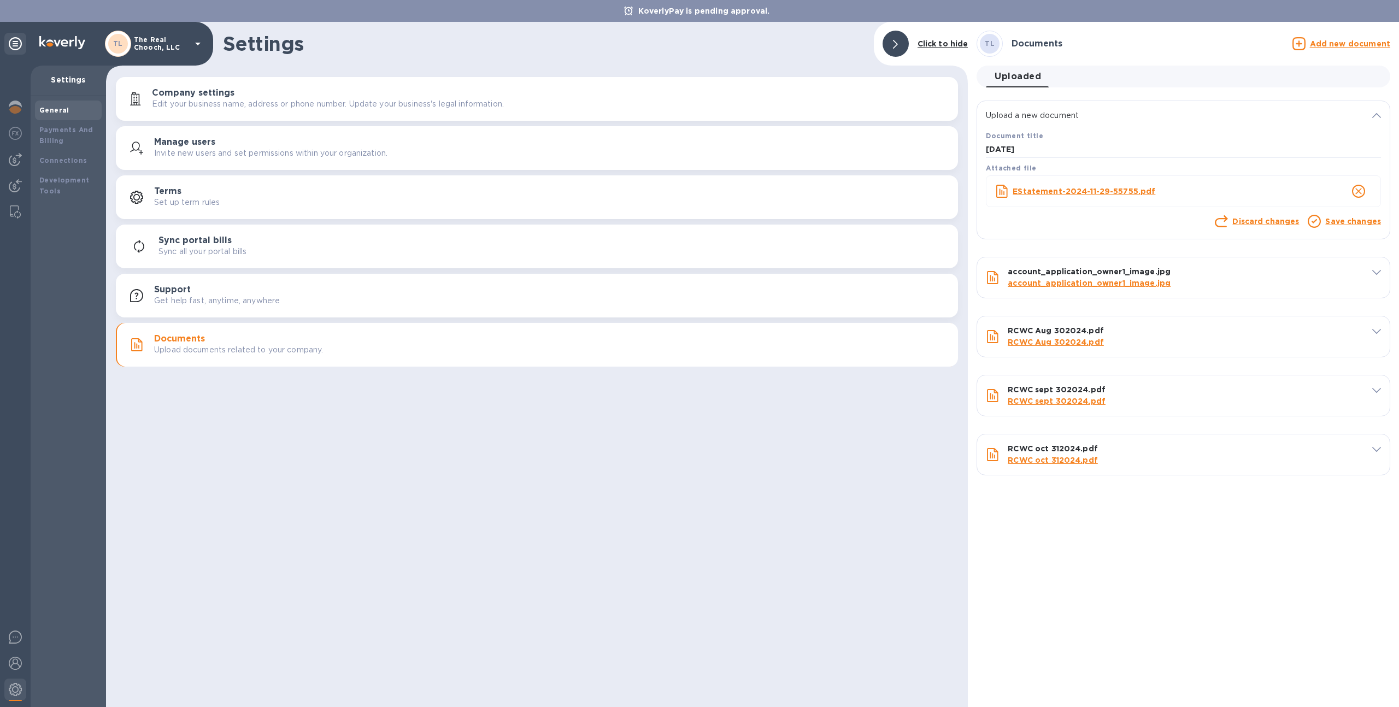
click at [1345, 222] on link "Save changes" at bounding box center [1353, 221] width 56 height 9
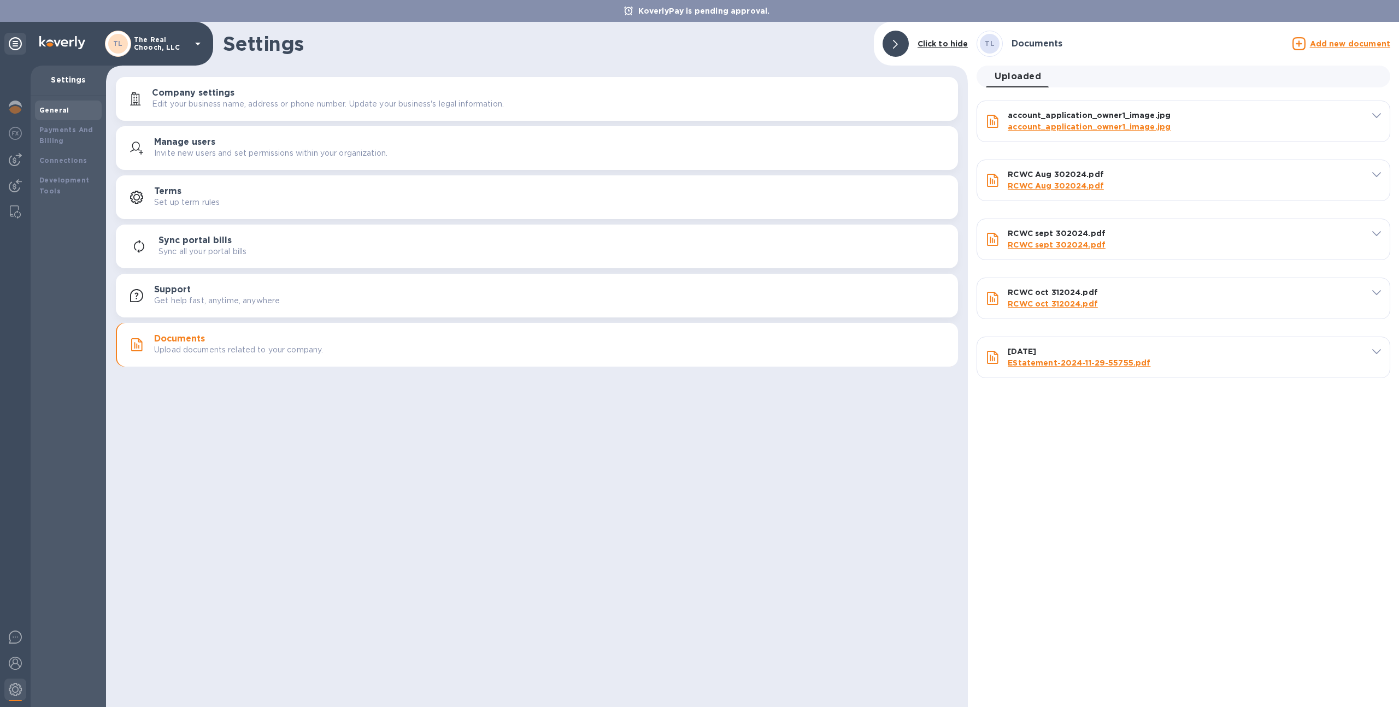
click at [1344, 45] on u "Add new document" at bounding box center [1350, 43] width 80 height 9
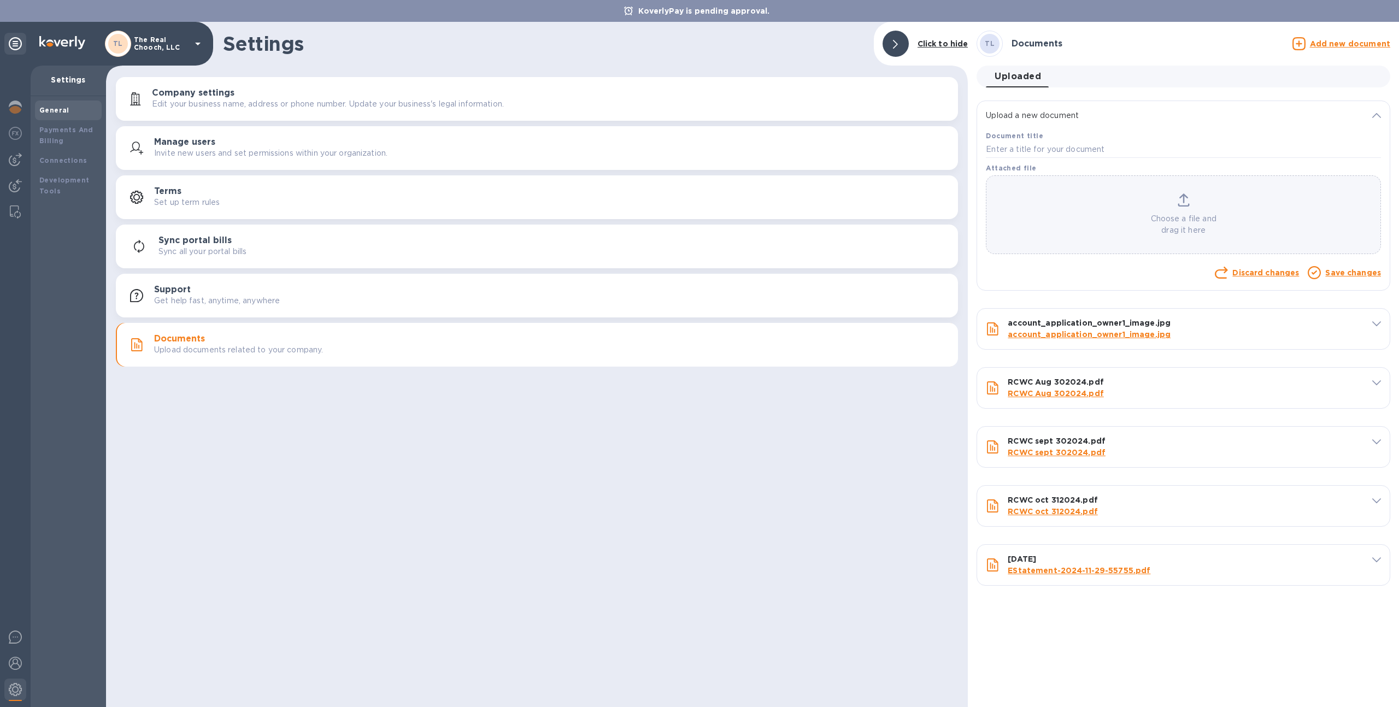
click at [1224, 199] on div "Choose a file and drag it here" at bounding box center [1183, 214] width 394 height 43
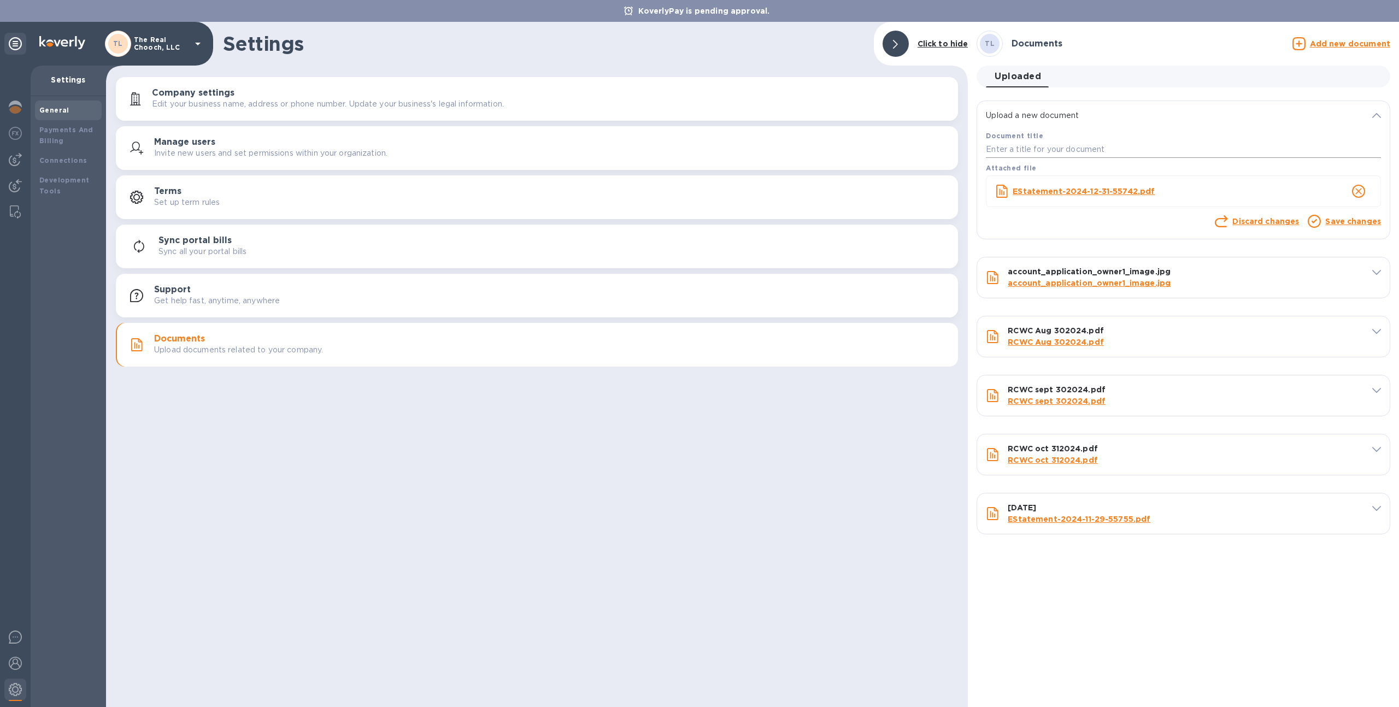
click at [1028, 146] on input "text" at bounding box center [1183, 150] width 395 height 16
type input "[DATE]"
click at [1354, 229] on div "Save changes" at bounding box center [1353, 223] width 60 height 19
click at [1349, 223] on link "Save changes" at bounding box center [1353, 221] width 56 height 9
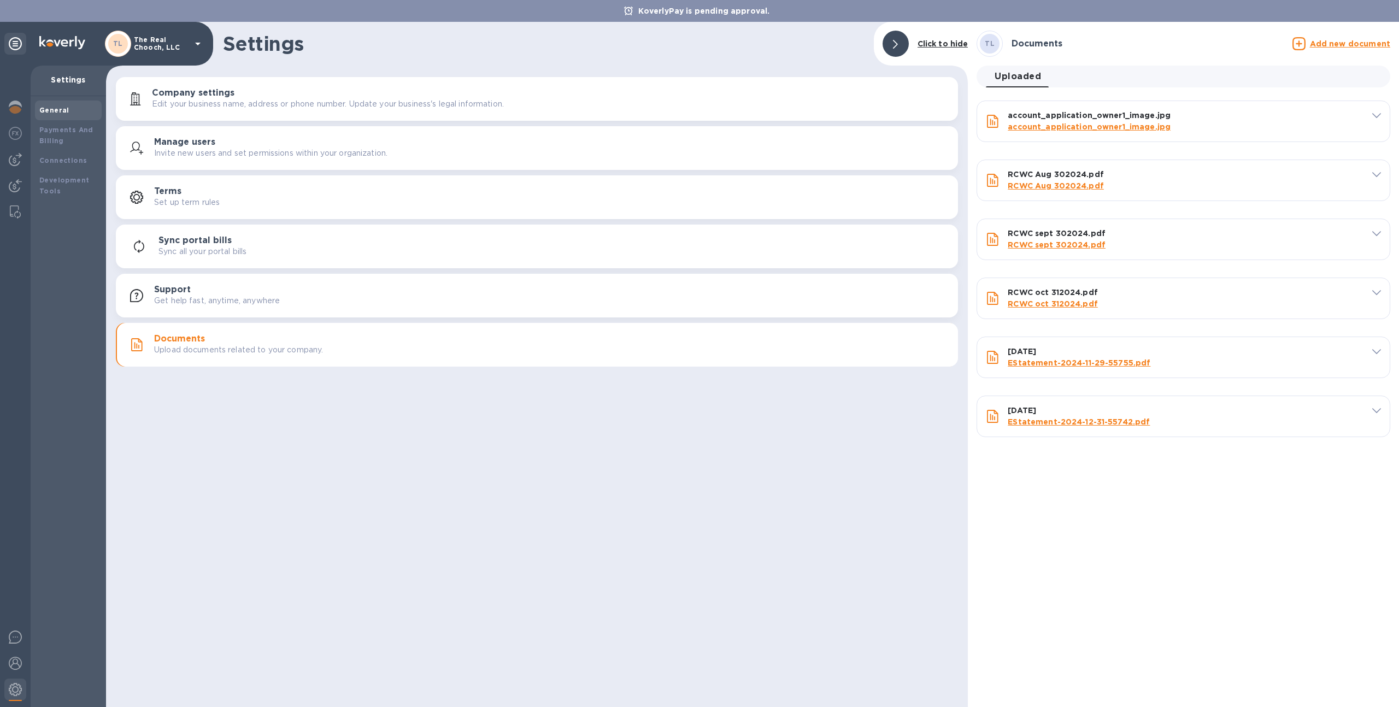
click at [1324, 46] on u "Add new document" at bounding box center [1350, 43] width 80 height 9
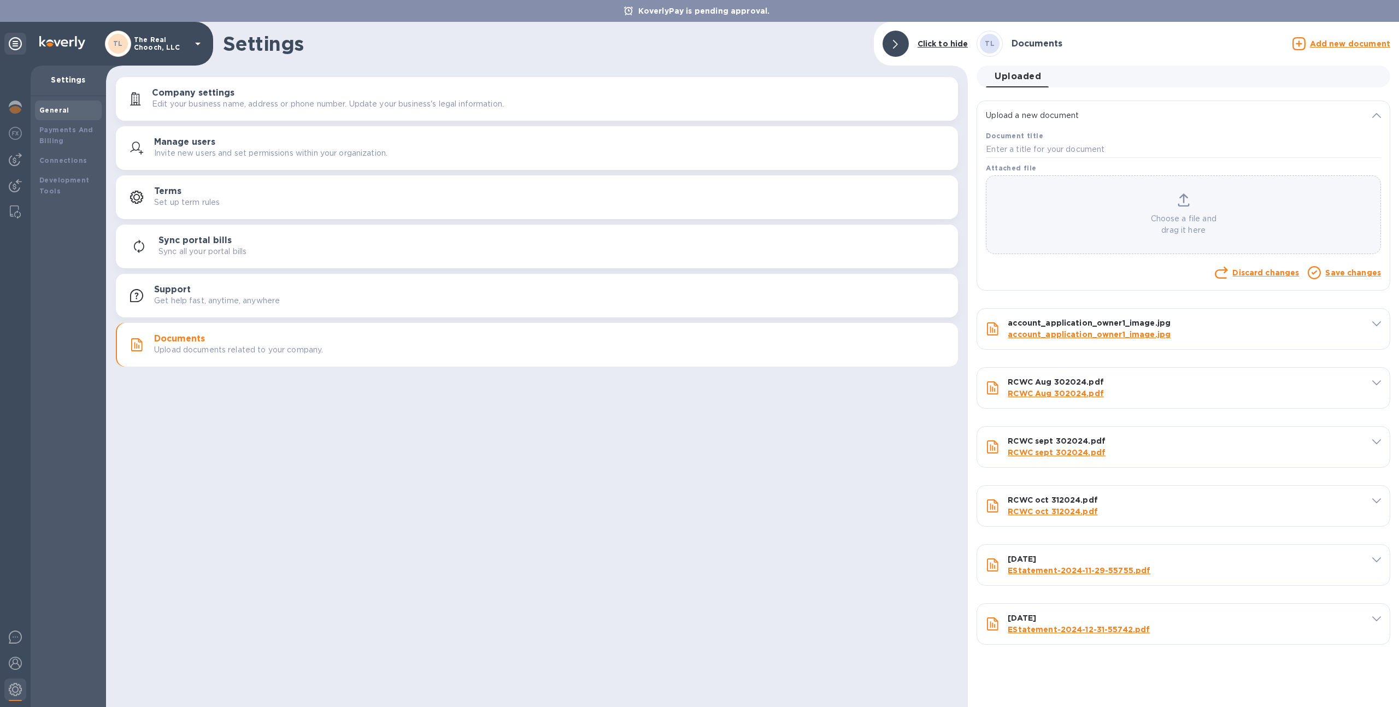
click at [1167, 205] on div "Choose a file and drag it here" at bounding box center [1183, 214] width 394 height 43
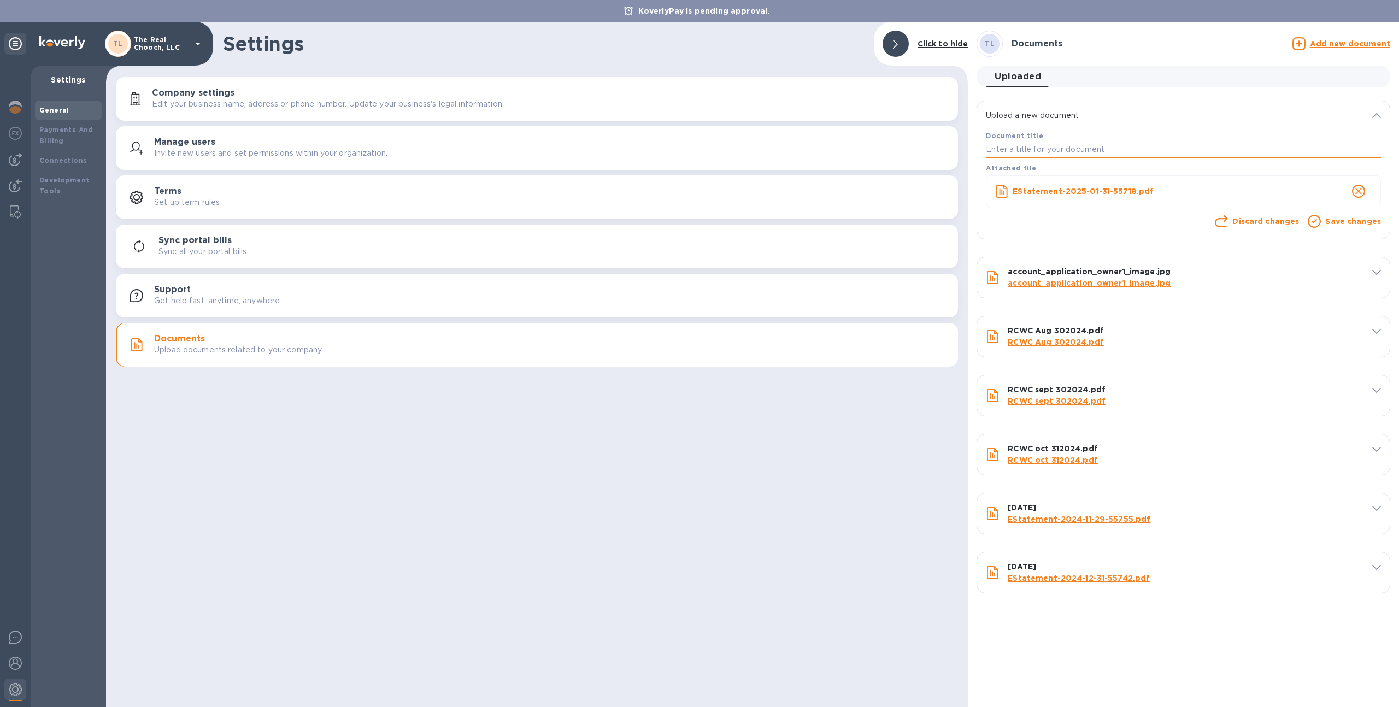
click at [1101, 144] on input "text" at bounding box center [1183, 150] width 395 height 16
type input "[DATE]"
click at [1346, 217] on link "Save changes" at bounding box center [1353, 221] width 56 height 9
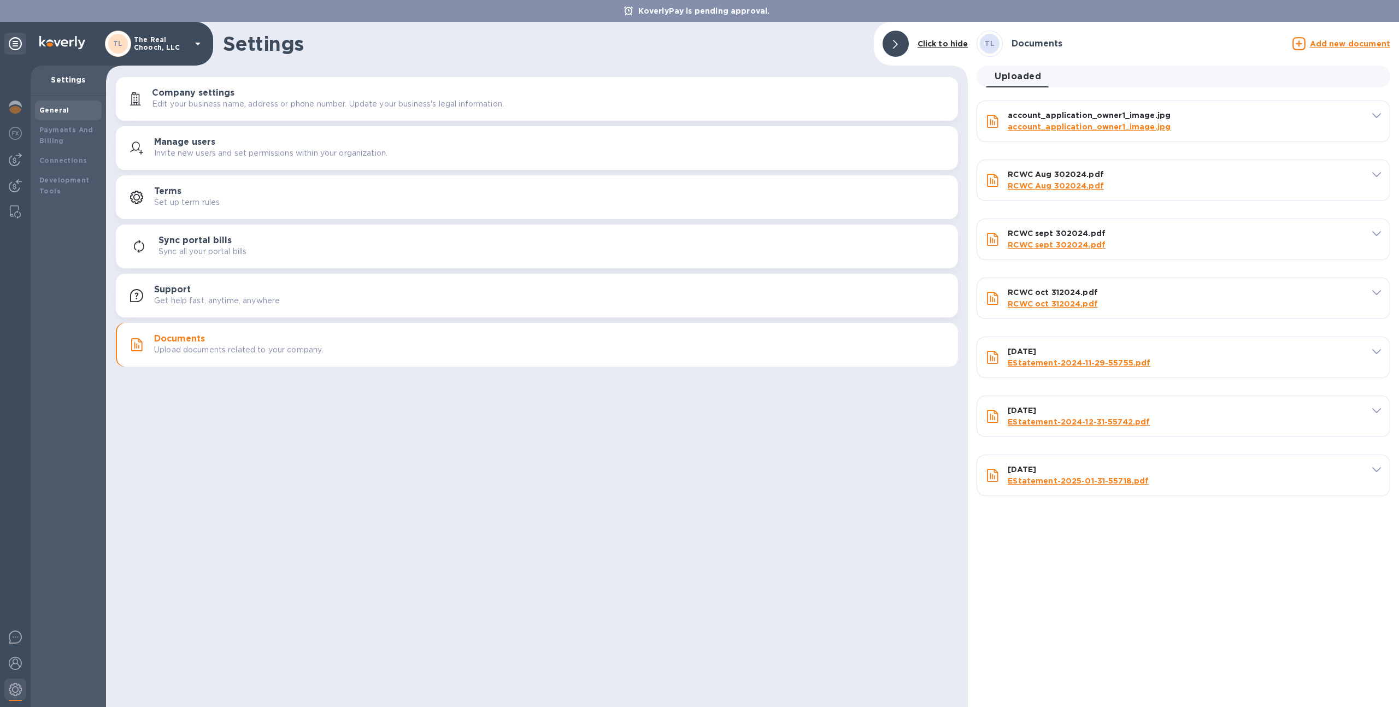
click at [1342, 44] on u "Add new document" at bounding box center [1350, 43] width 80 height 9
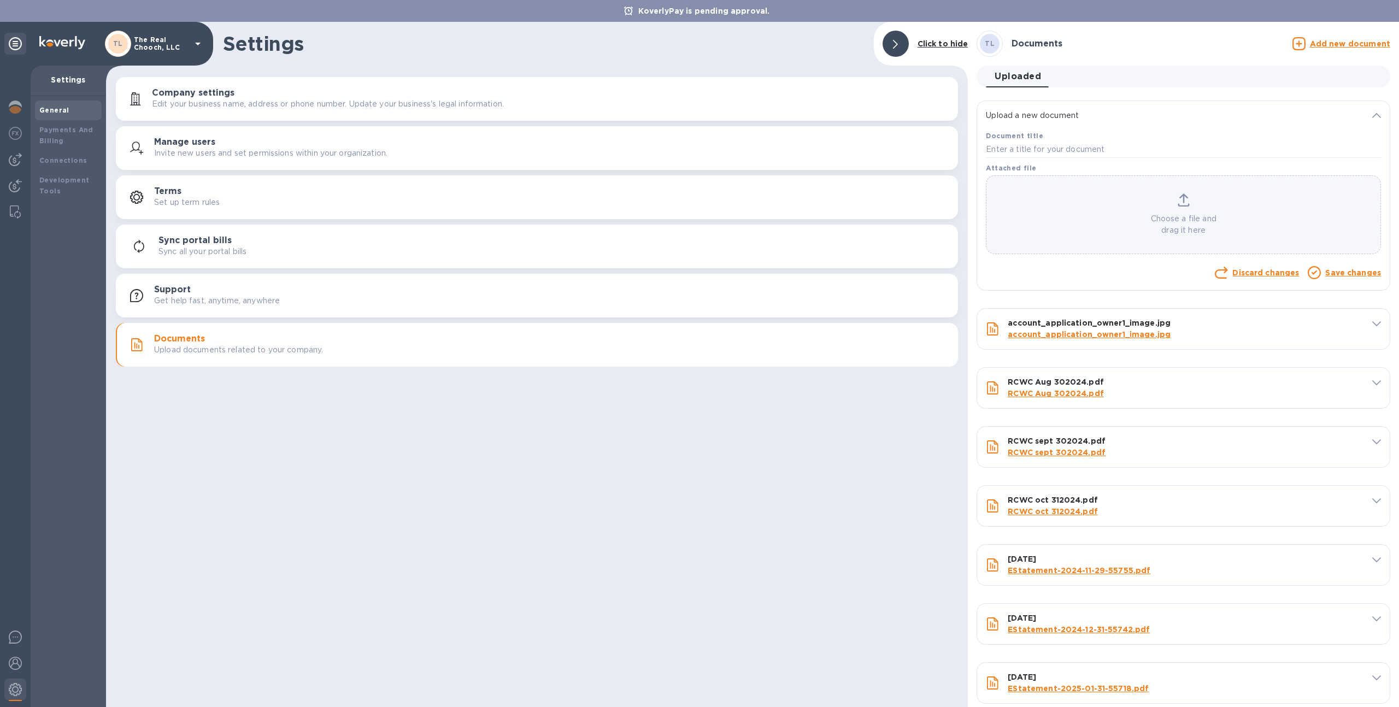
click at [1166, 201] on div "Choose a file and drag it here" at bounding box center [1183, 214] width 394 height 43
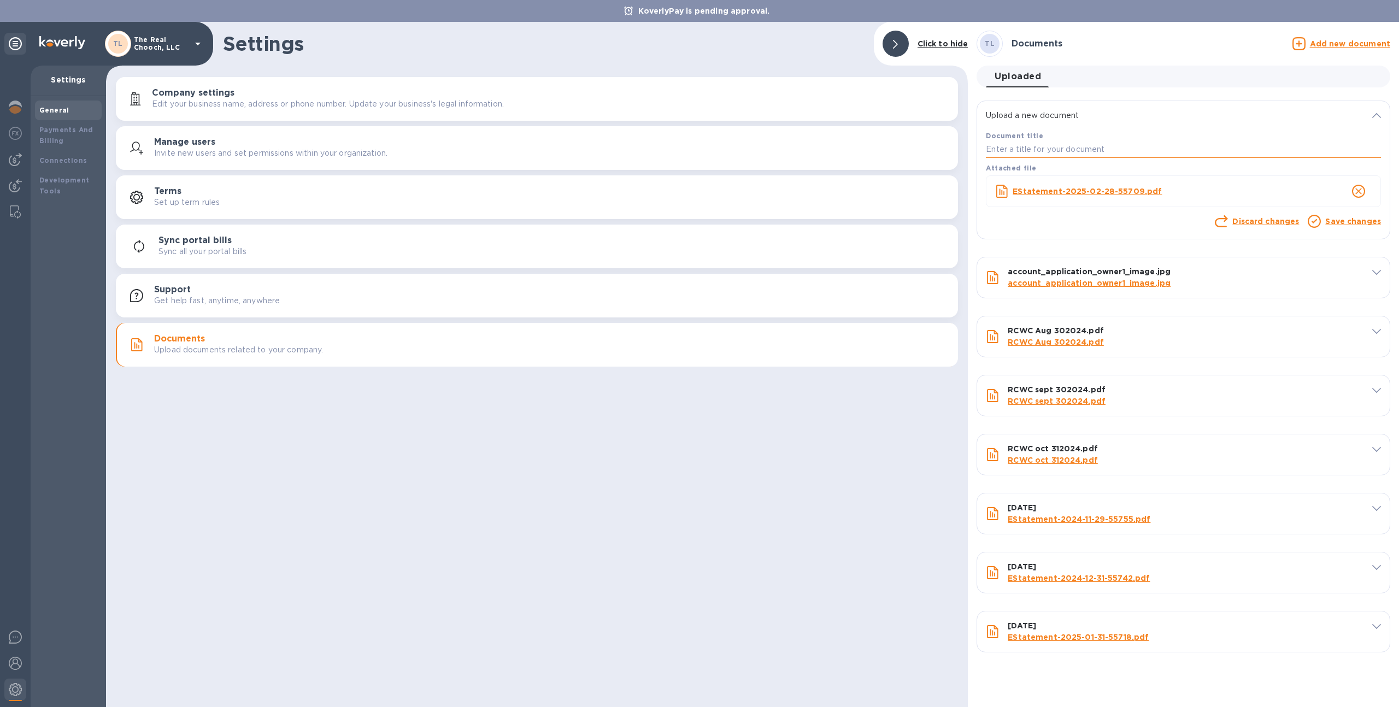
click at [1114, 157] on input "text" at bounding box center [1183, 150] width 395 height 16
type input "[DATE]"
click at [1347, 220] on link "Save changes" at bounding box center [1353, 221] width 56 height 9
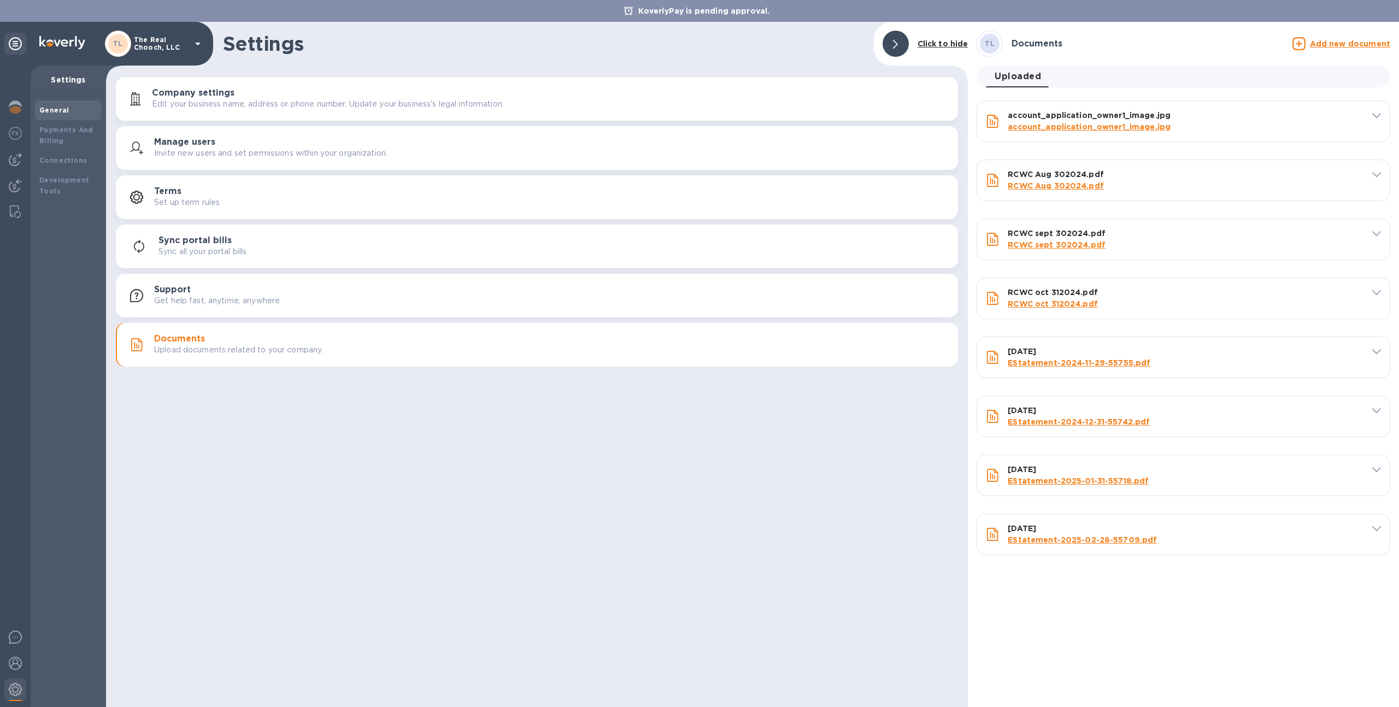
click at [1343, 40] on u "Add new document" at bounding box center [1350, 43] width 80 height 9
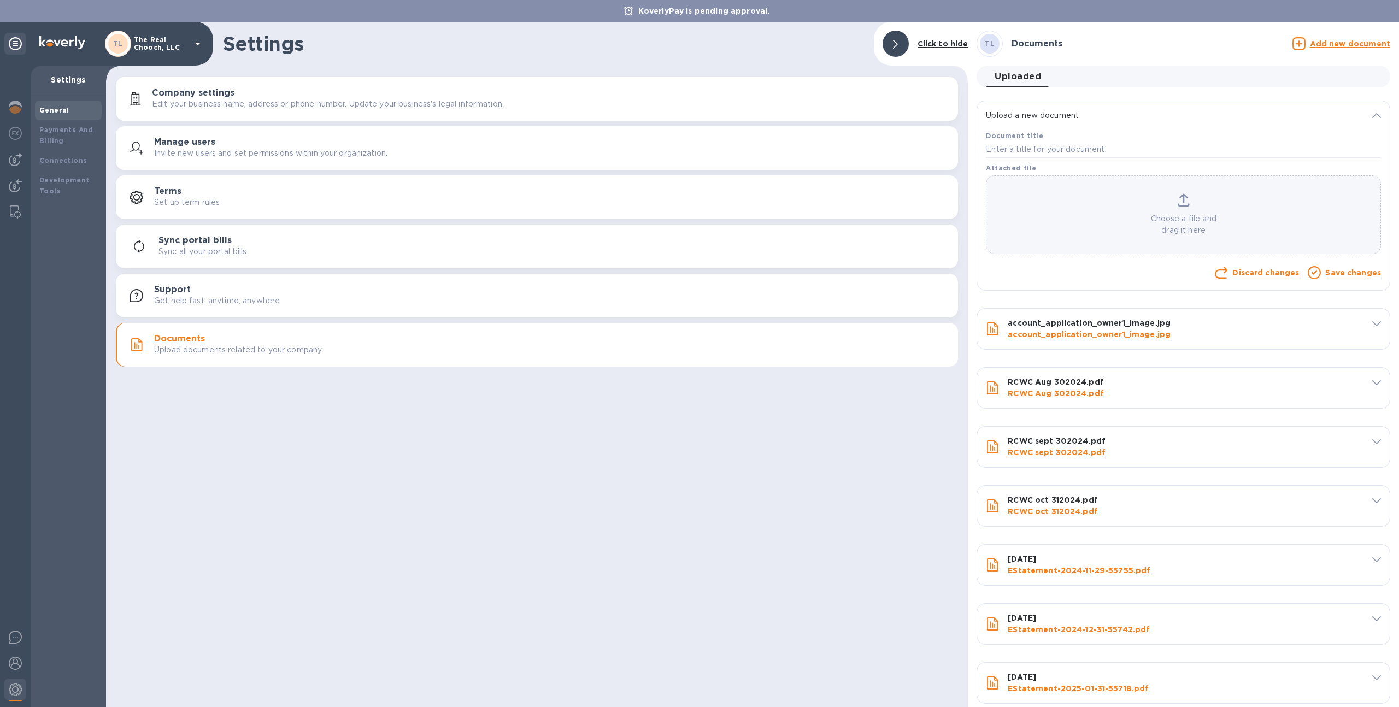
click at [1178, 229] on p "Choose a file and drag it here" at bounding box center [1183, 224] width 394 height 23
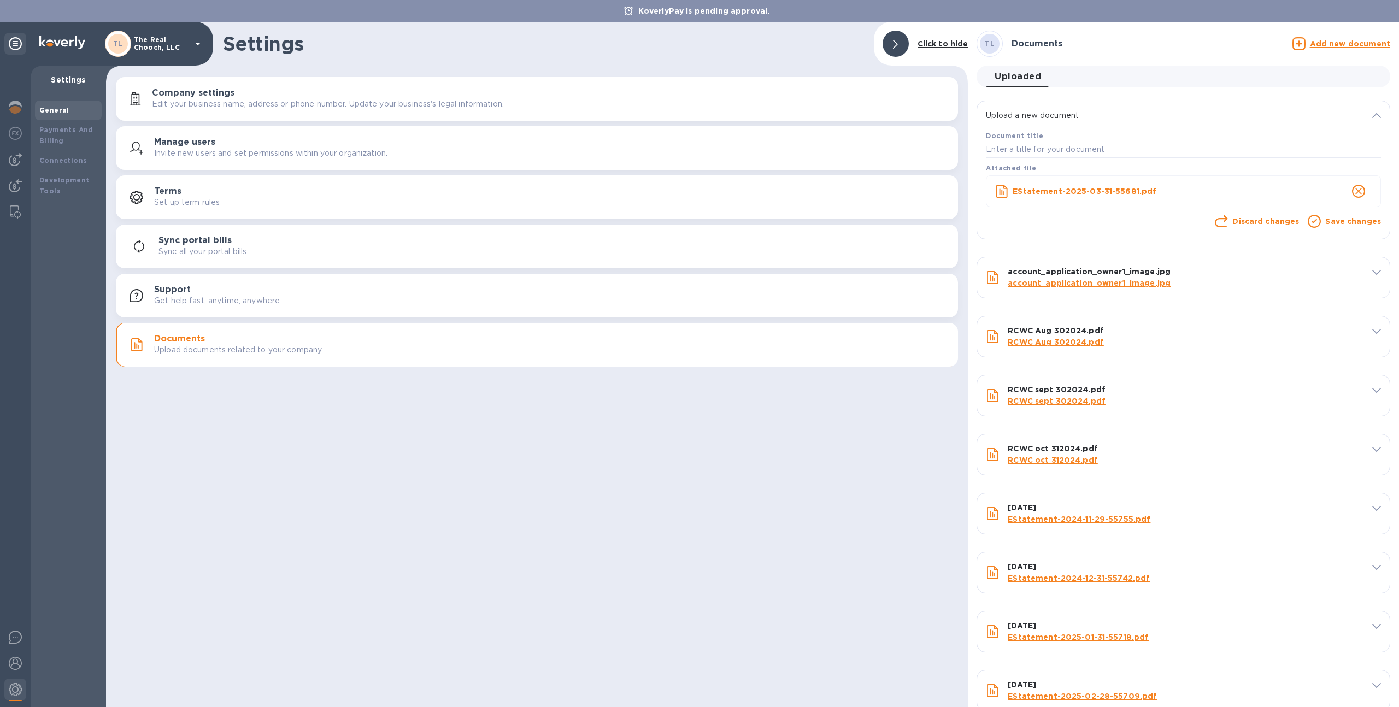
click at [1123, 160] on div "Attached file" at bounding box center [1183, 168] width 399 height 16
click at [1122, 156] on input "text" at bounding box center [1183, 150] width 395 height 16
type input "[DATE]"
click at [1337, 224] on link "Save changes" at bounding box center [1353, 221] width 56 height 9
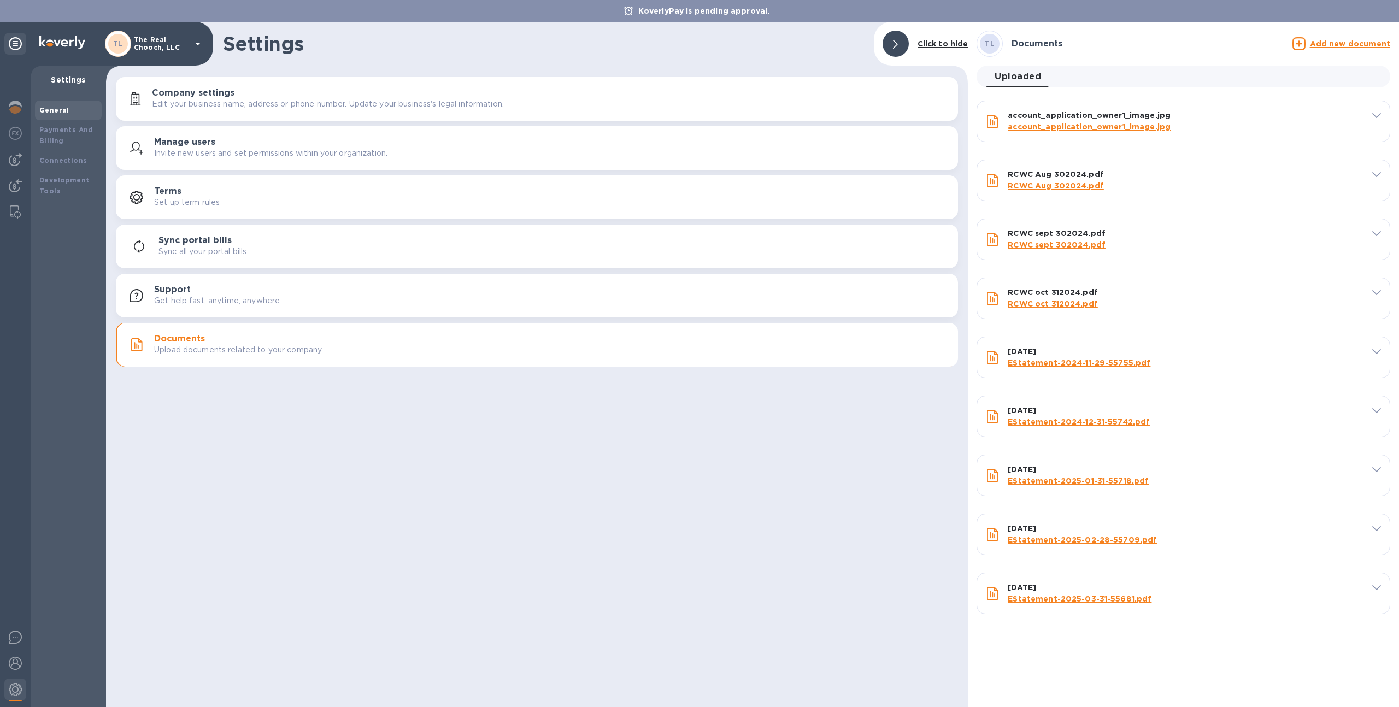
click at [1320, 47] on u "Add new document" at bounding box center [1350, 43] width 80 height 9
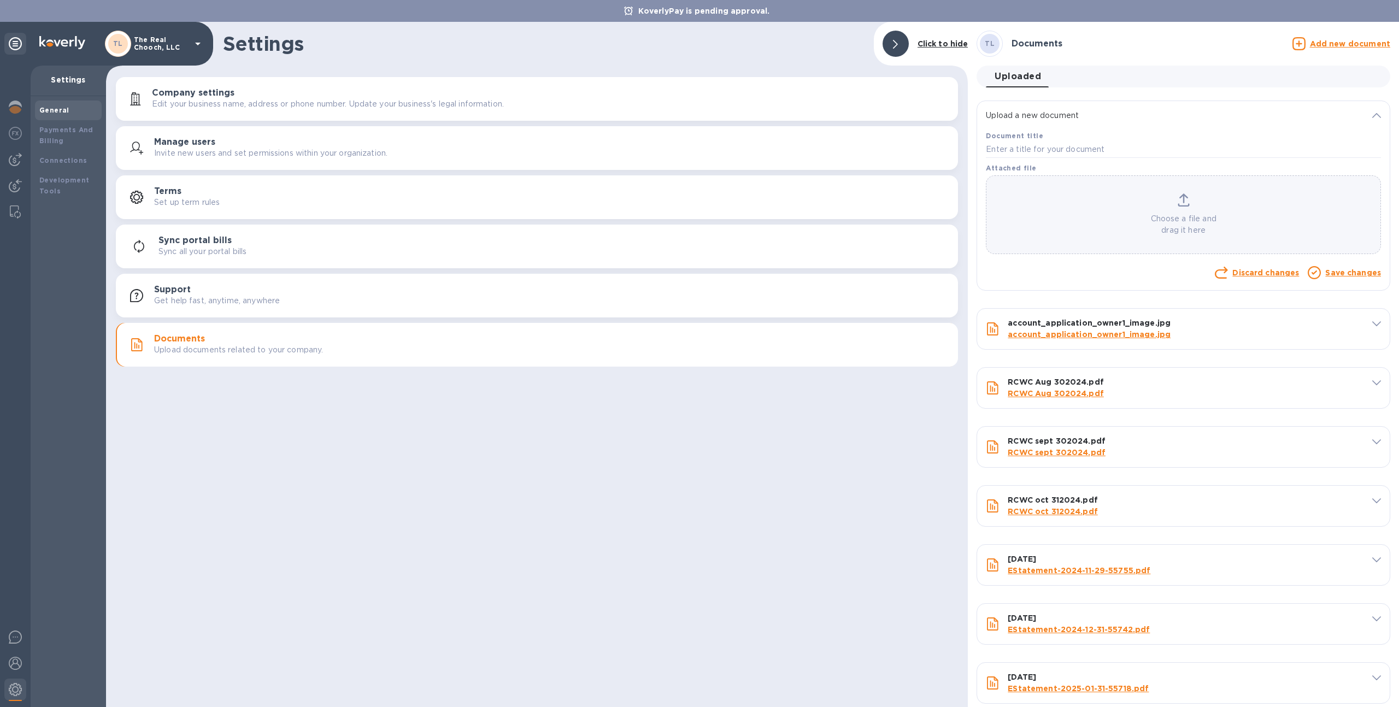
click at [1264, 197] on div "Choose a file and drag it here" at bounding box center [1183, 214] width 394 height 43
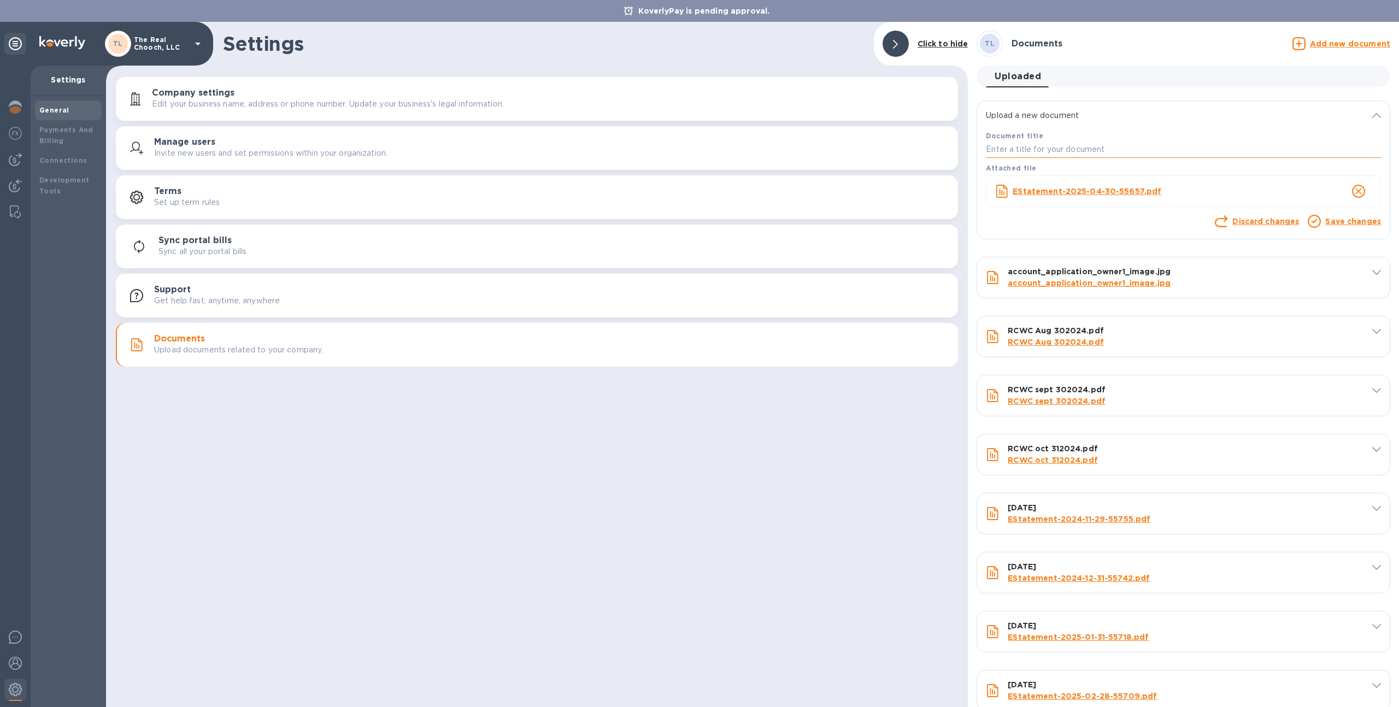
click at [1053, 147] on input "text" at bounding box center [1183, 150] width 395 height 16
type input "[DATE]"
click at [1363, 221] on link "Save changes" at bounding box center [1353, 221] width 56 height 9
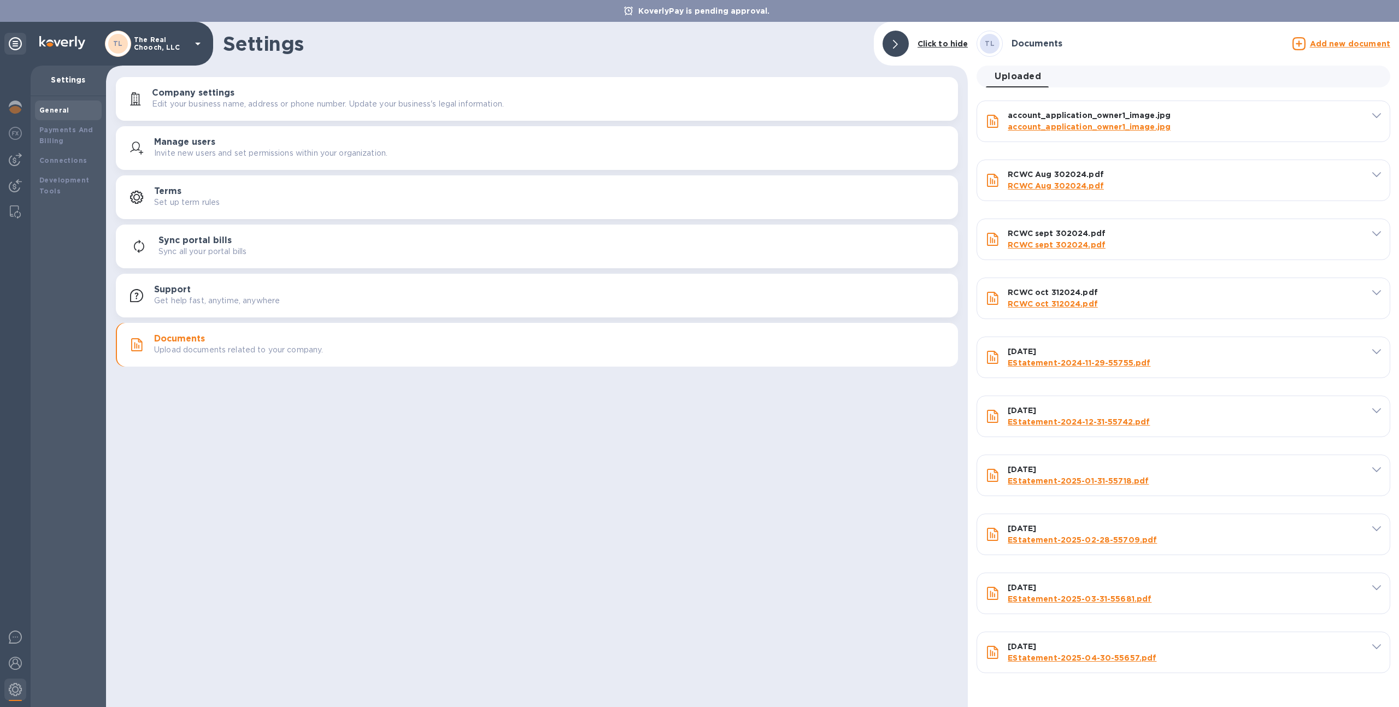
click at [1322, 42] on u "Add new document" at bounding box center [1350, 43] width 80 height 9
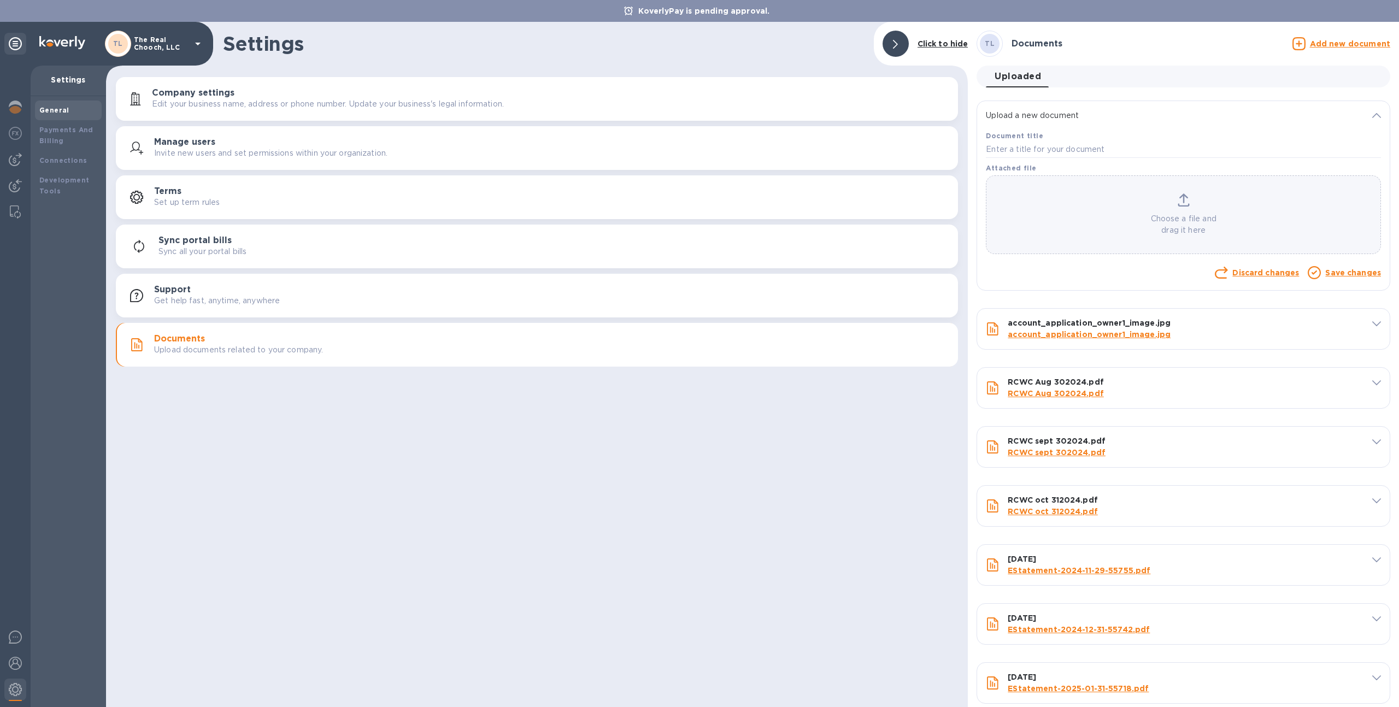
click at [1170, 217] on p "Choose a file and drag it here" at bounding box center [1183, 224] width 394 height 23
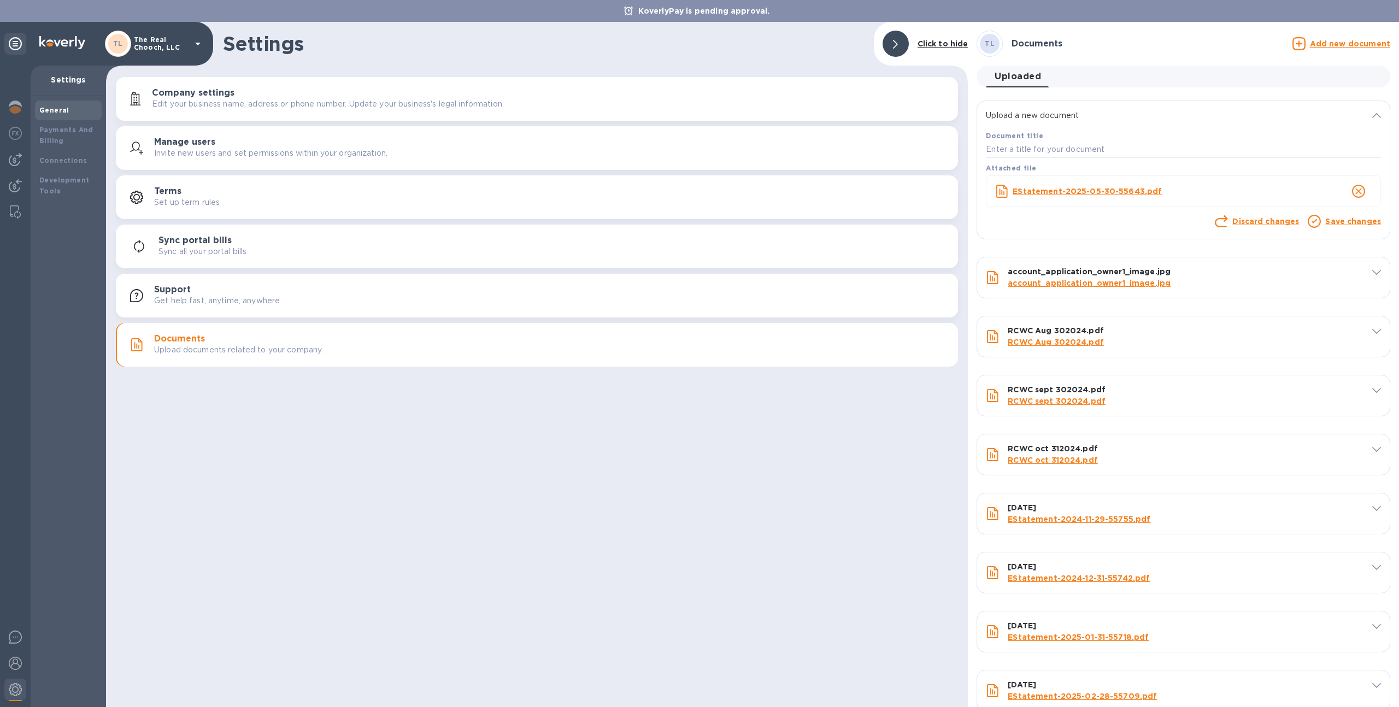
click at [1080, 140] on div "Document title" at bounding box center [1183, 144] width 399 height 32
click at [1080, 142] on input "text" at bounding box center [1183, 150] width 395 height 16
type input "5"
click at [1016, 150] on input "05-30--2025" at bounding box center [1183, 150] width 395 height 16
type input "[DATE]"
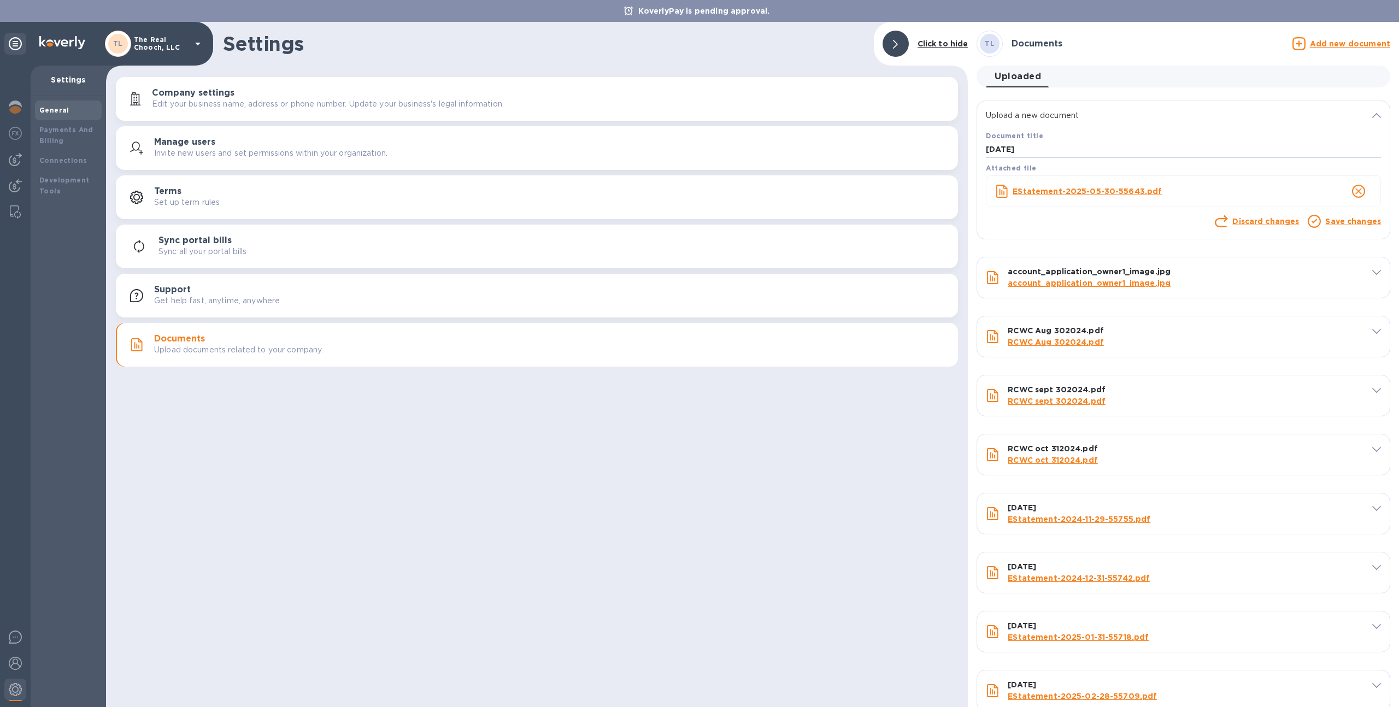
click at [1334, 223] on link "Save changes" at bounding box center [1353, 221] width 56 height 9
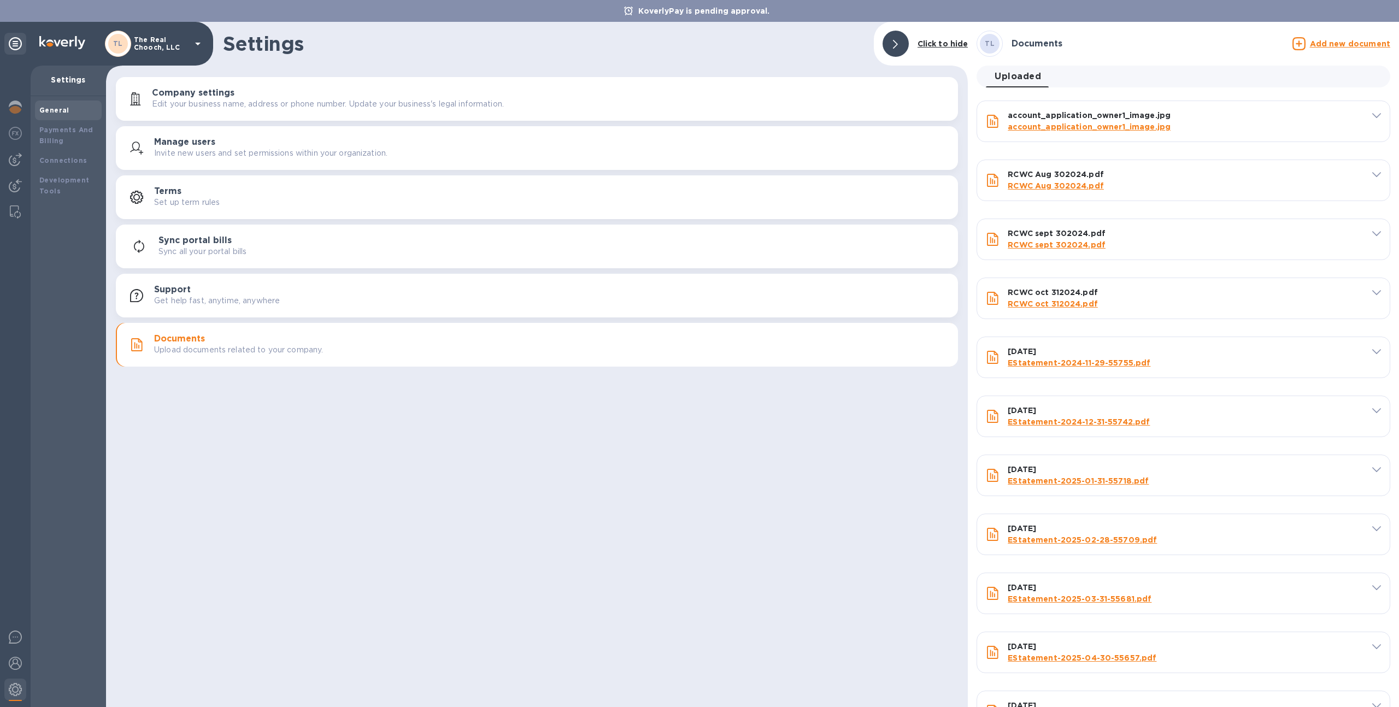
click at [1334, 40] on u "Add new document" at bounding box center [1350, 43] width 80 height 9
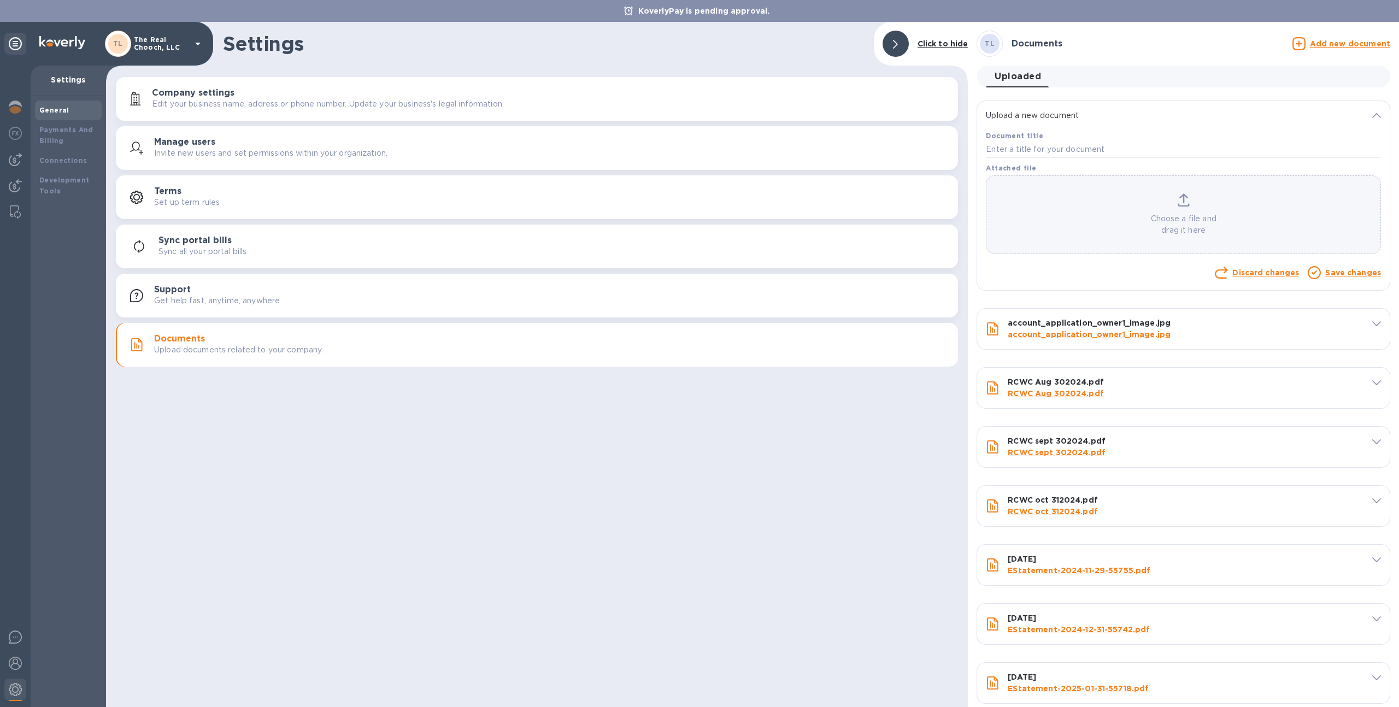
click at [1258, 223] on p "Choose a file and drag it here" at bounding box center [1183, 224] width 394 height 23
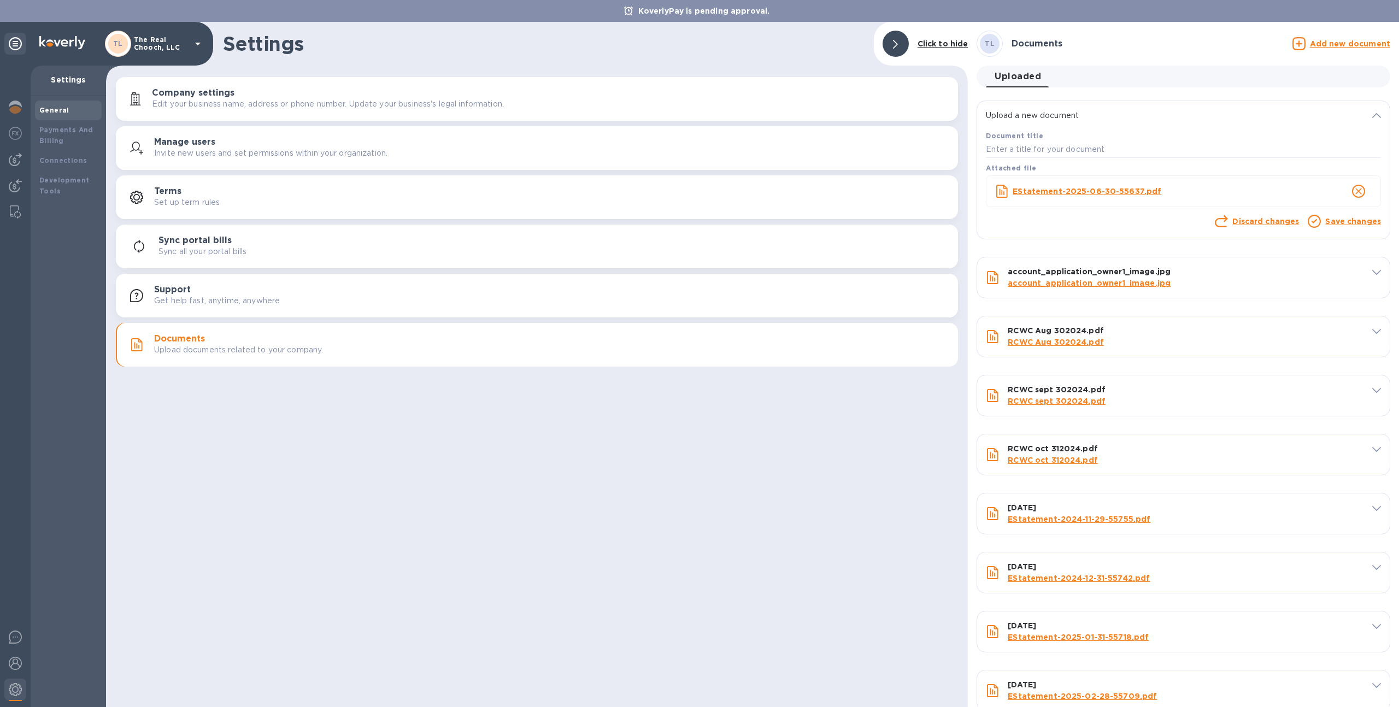
click at [1048, 140] on div "Document title" at bounding box center [1183, 144] width 399 height 32
click at [1045, 156] on input "text" at bounding box center [1183, 150] width 395 height 16
type input "[DATE]"
click at [1367, 226] on p "Save changes" at bounding box center [1353, 221] width 56 height 11
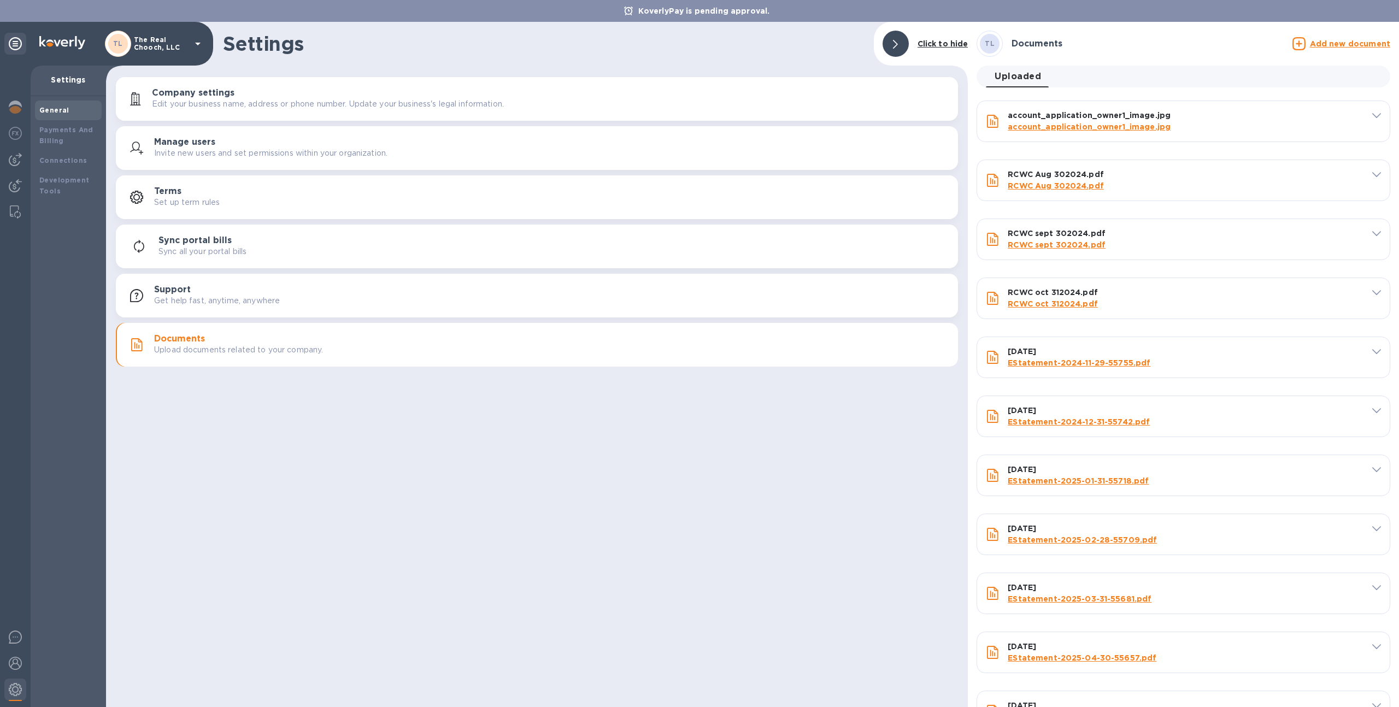
click at [1321, 45] on u "Add new document" at bounding box center [1350, 43] width 80 height 9
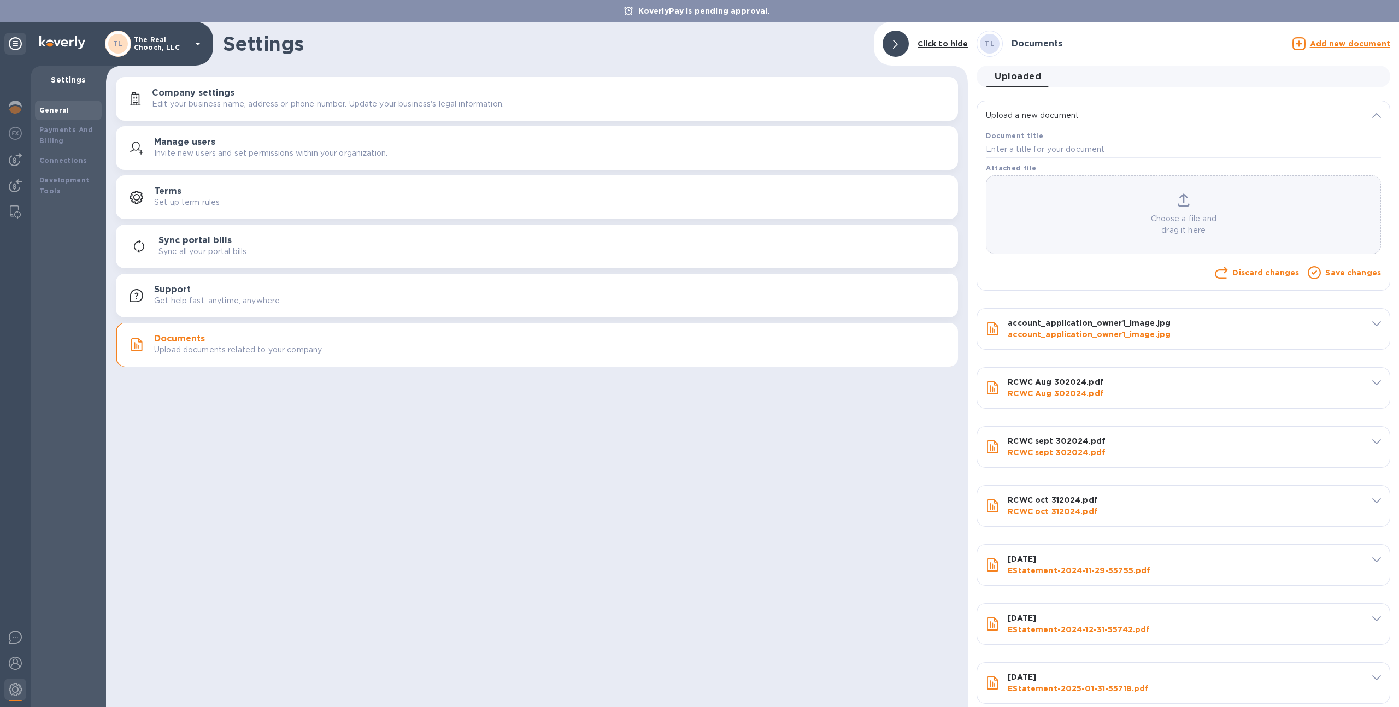
click at [1120, 208] on div "Choose a file and drag it here" at bounding box center [1183, 214] width 394 height 43
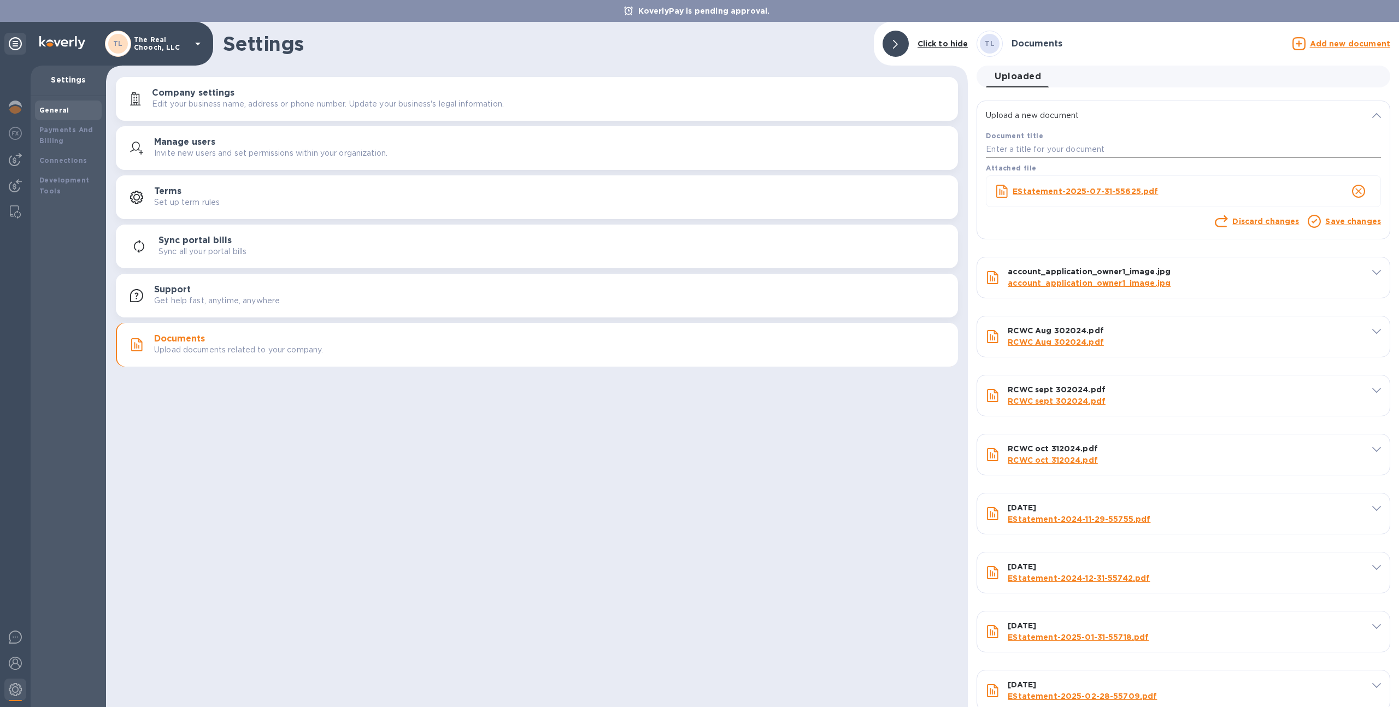
click at [1071, 143] on input "text" at bounding box center [1183, 150] width 395 height 16
type input "[DATE]"
click at [1355, 221] on link "Save changes" at bounding box center [1353, 221] width 56 height 9
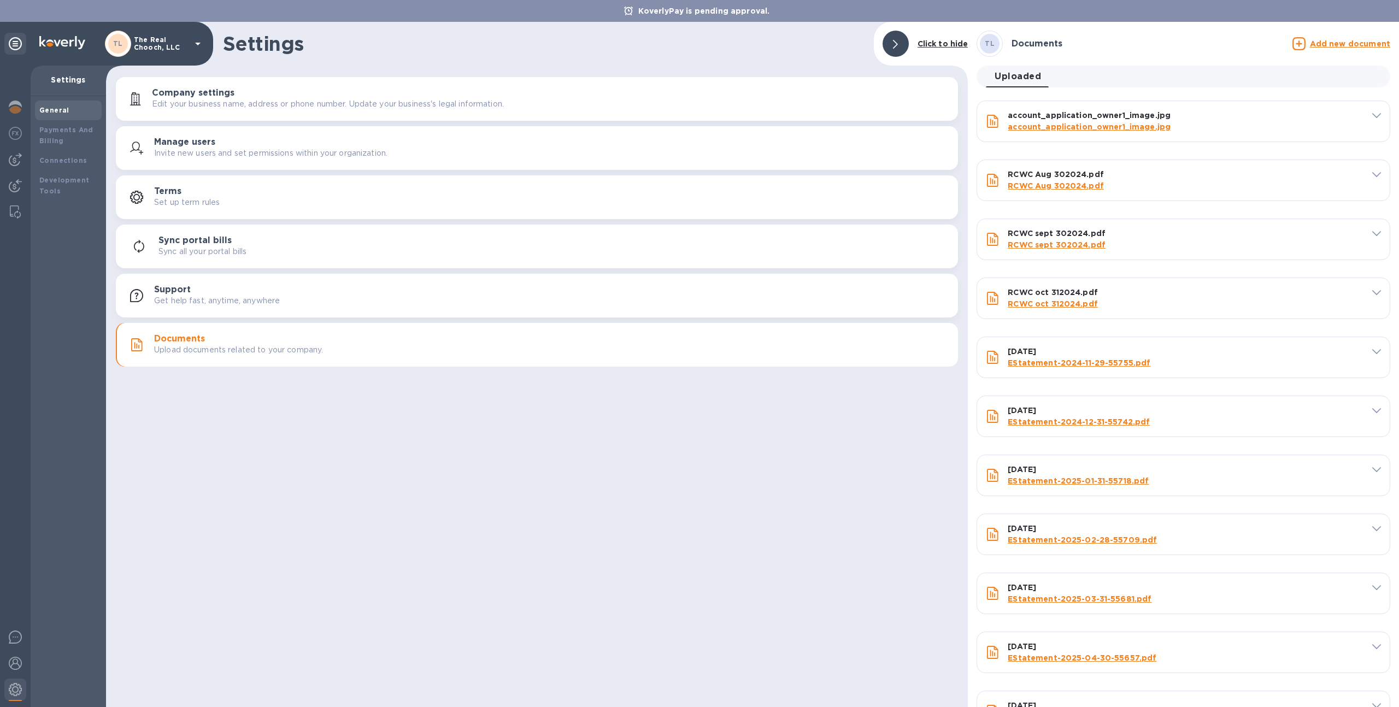
click at [1326, 38] on p "Add new document" at bounding box center [1350, 43] width 80 height 11
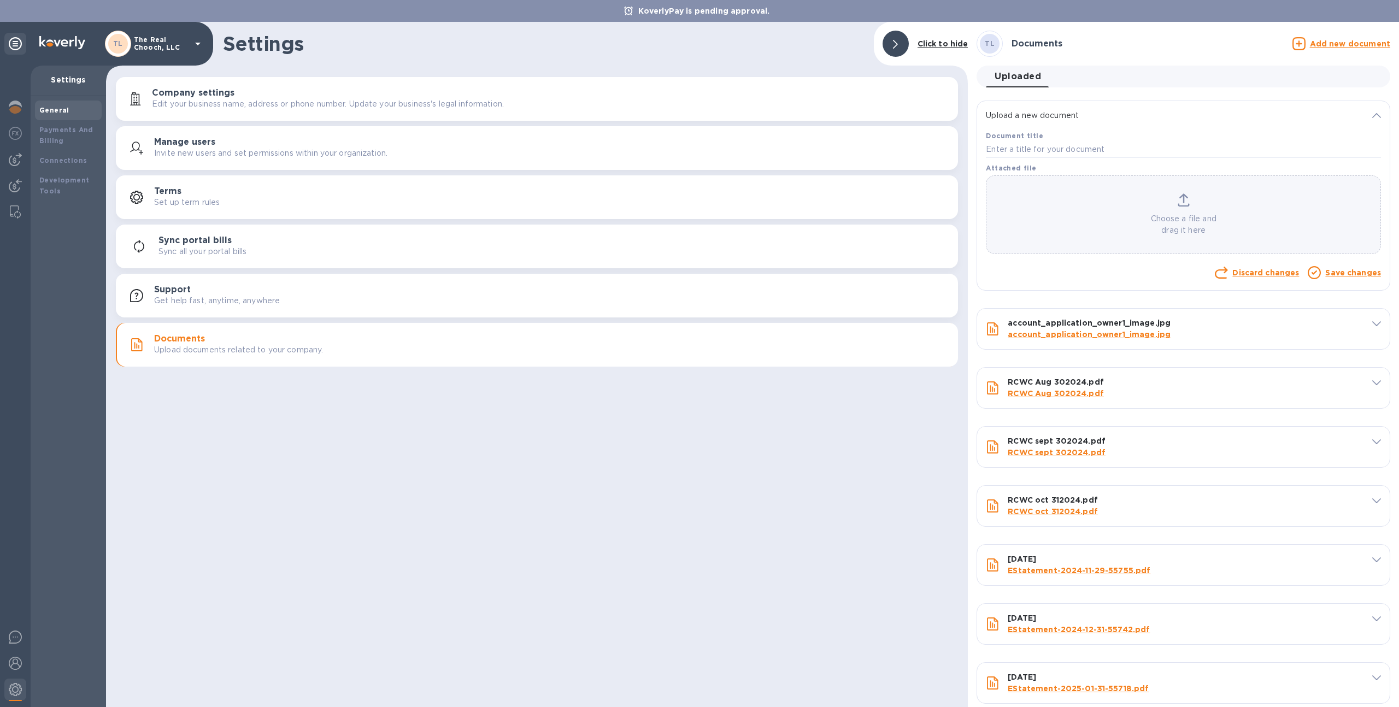
click at [1176, 219] on p "Choose a file and drag it here" at bounding box center [1183, 224] width 394 height 23
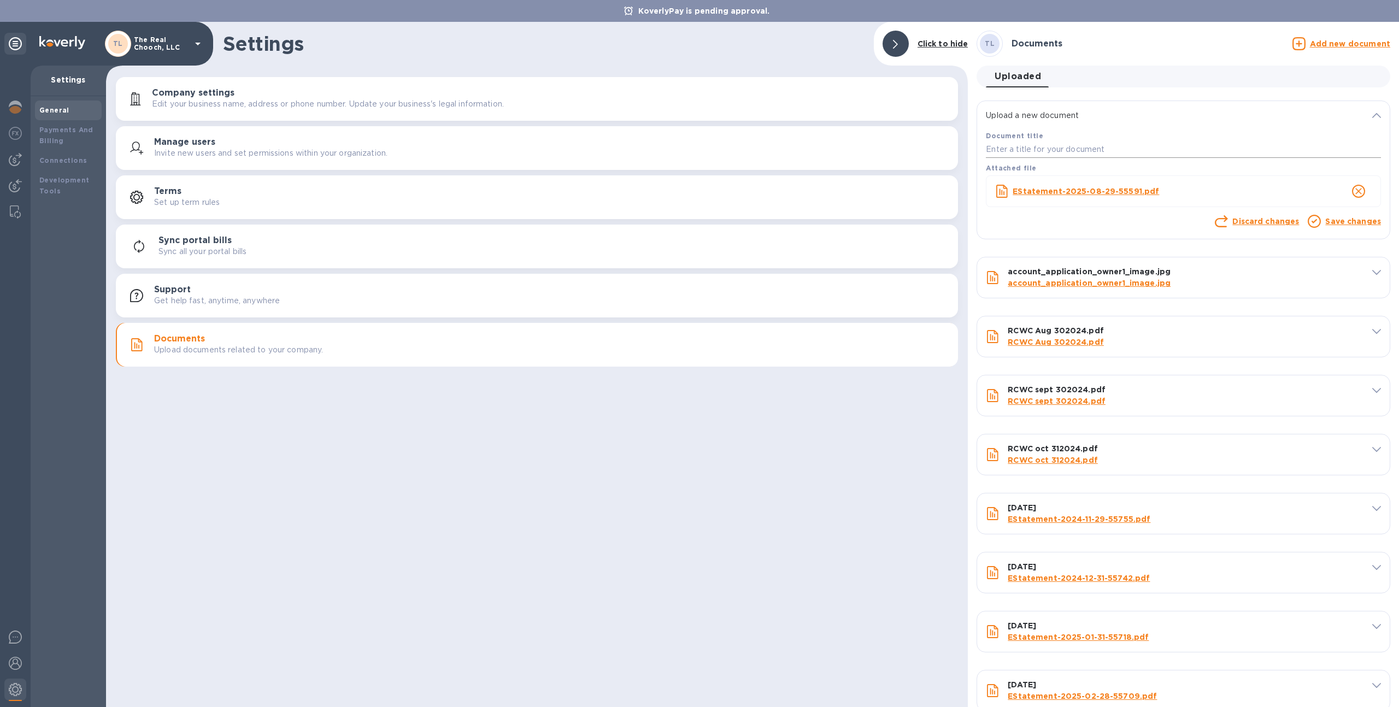
click at [1083, 150] on input "text" at bounding box center [1183, 150] width 395 height 16
type input "[DATE]"
click at [1327, 224] on link "Save changes" at bounding box center [1353, 221] width 56 height 9
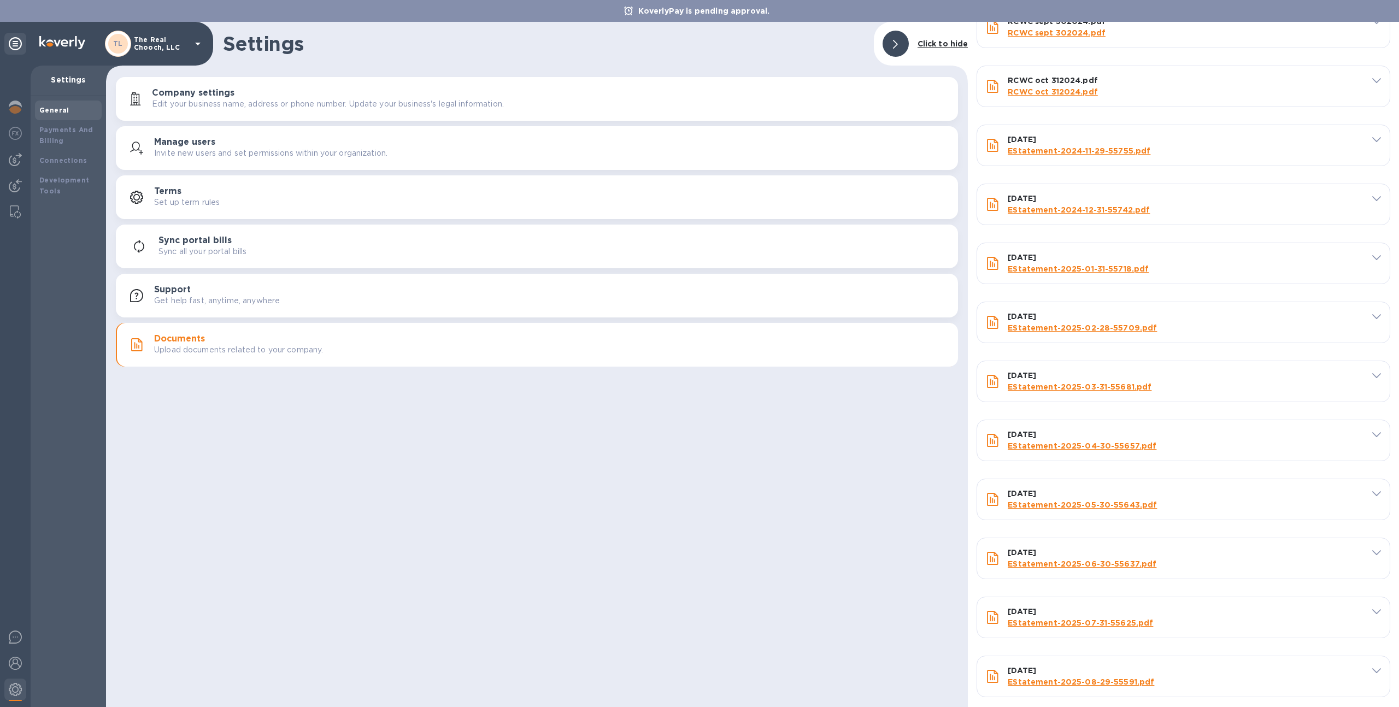
scroll to position [223, 0]
